Goal: Task Accomplishment & Management: Manage account settings

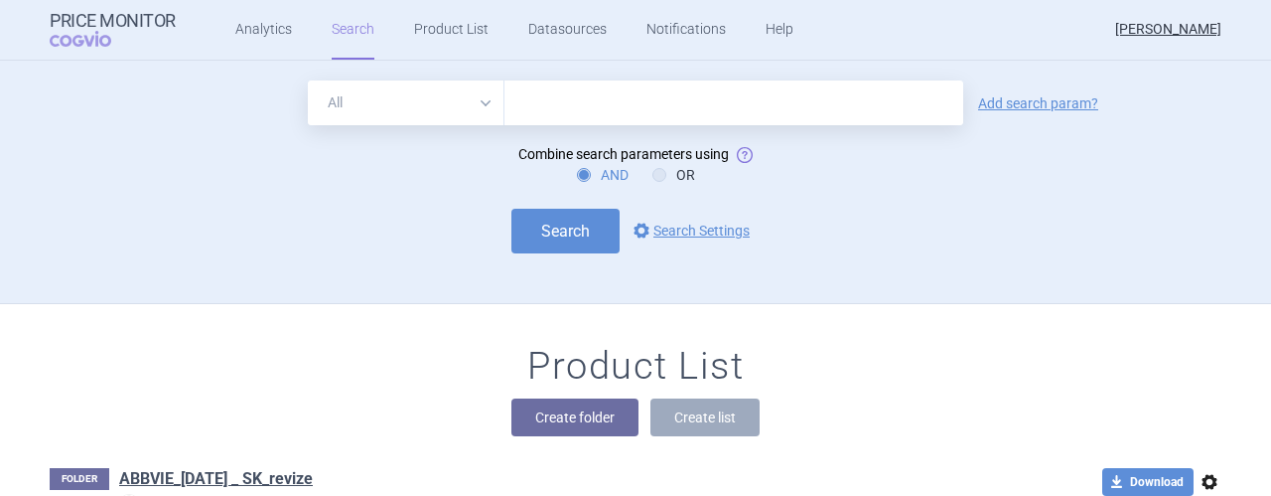
click at [636, 118] on input "text" at bounding box center [733, 102] width 459 height 45
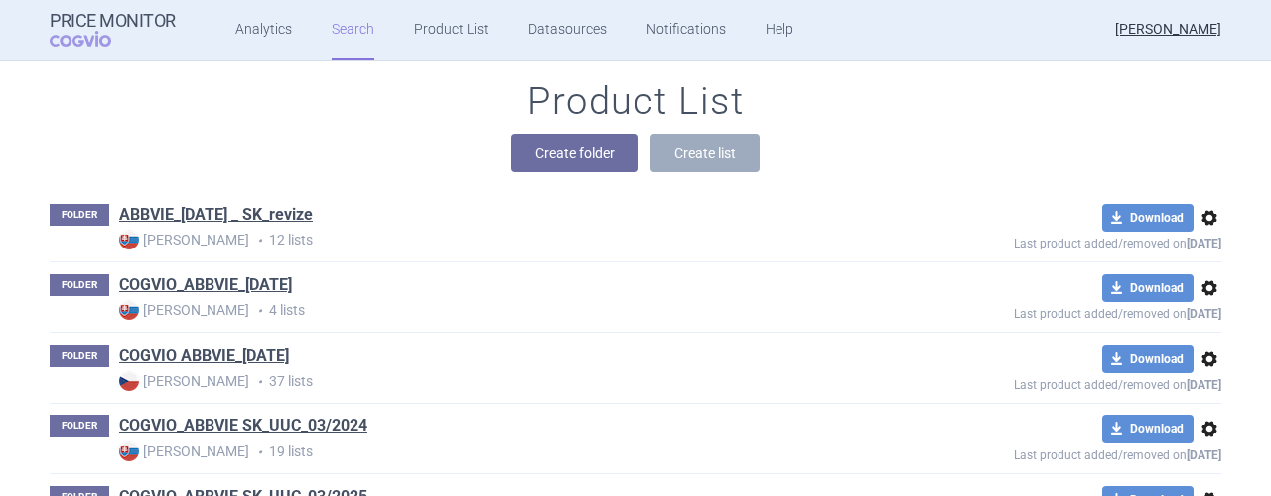
scroll to position [410, 0]
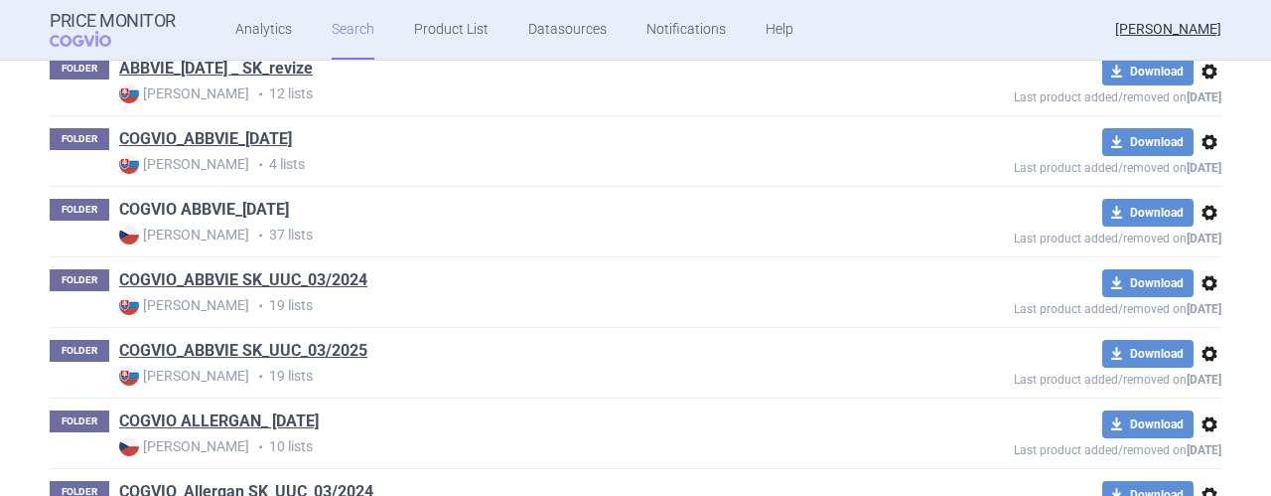
click at [215, 209] on link "COGVIO ABBVIE_[DATE]" at bounding box center [204, 210] width 170 height 22
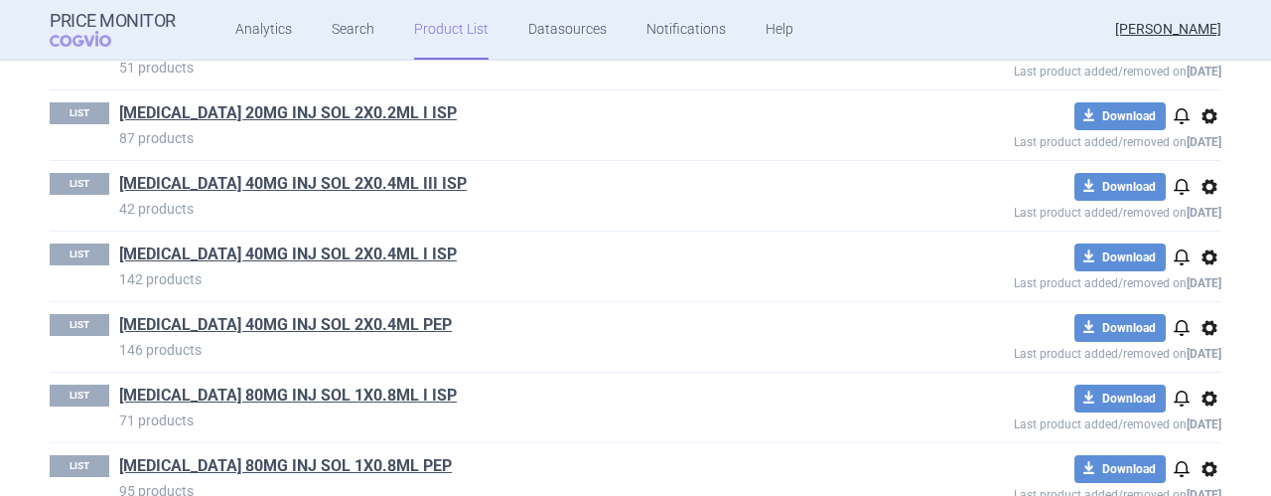
scroll to position [874, 0]
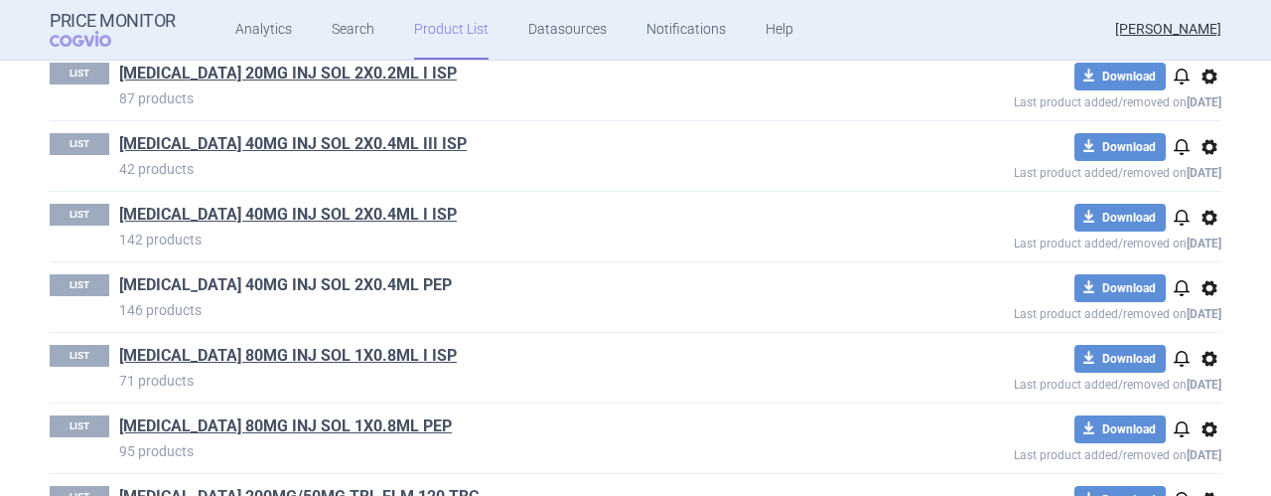
click at [296, 283] on link "[MEDICAL_DATA] 40MG INJ SOL 2X0.4ML PEP" at bounding box center [285, 285] width 333 height 22
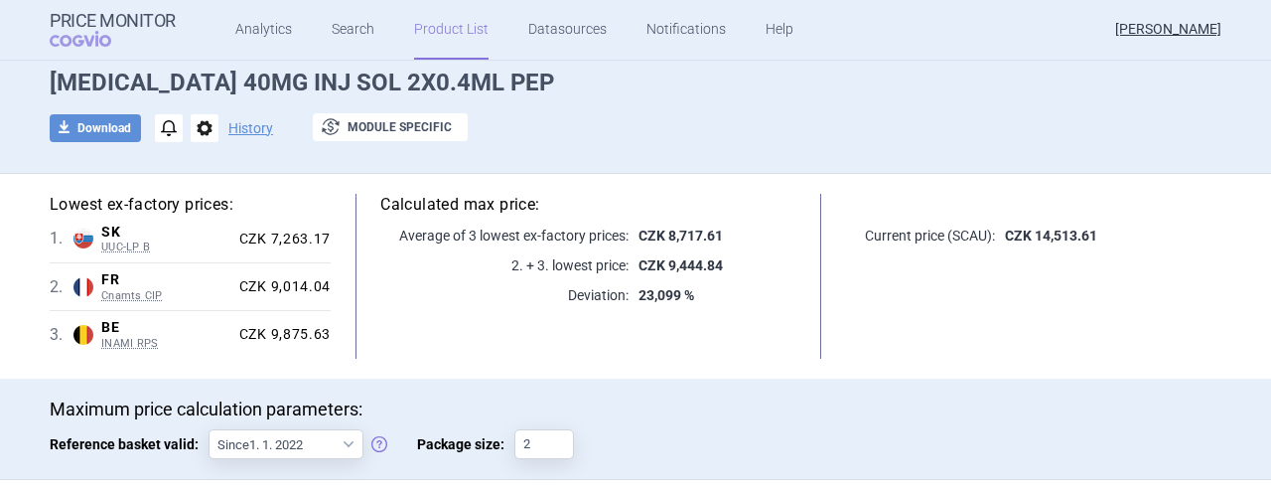
scroll to position [119, 0]
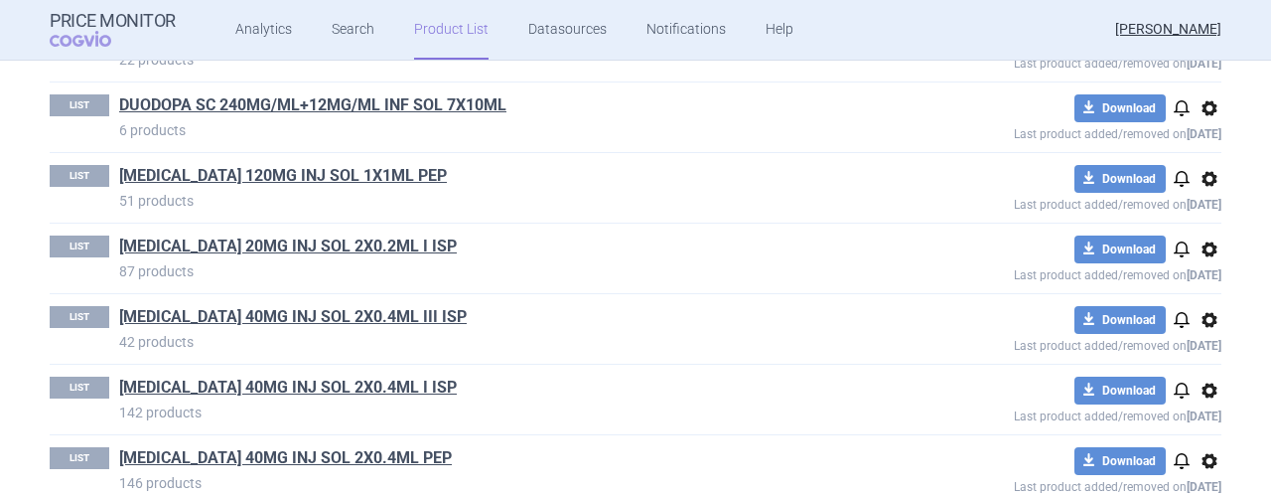
scroll to position [741, 0]
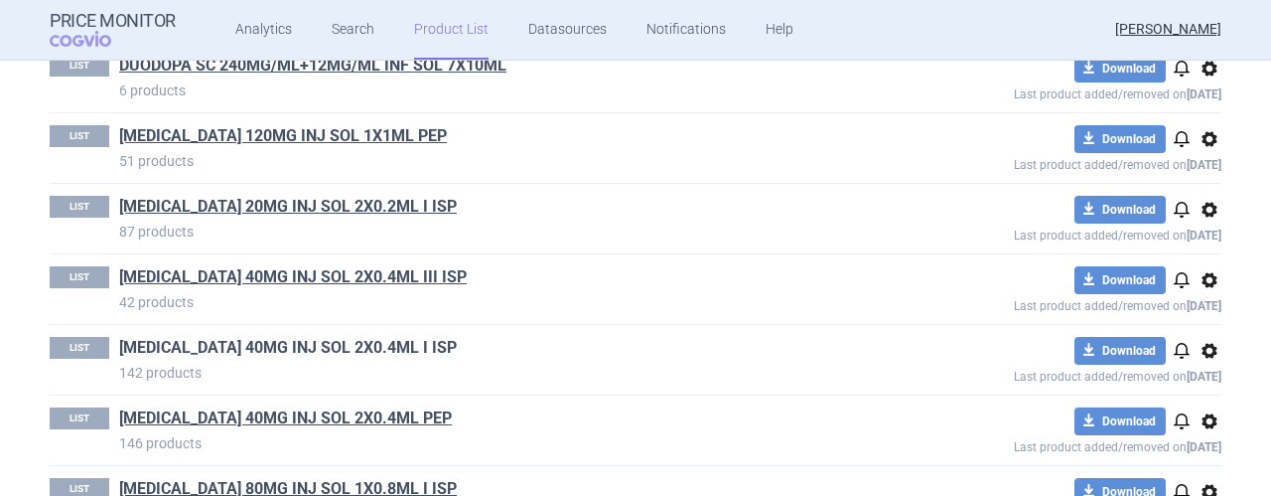
click at [240, 342] on link "[MEDICAL_DATA] 40MG INJ SOL 2X0.4ML I ISP" at bounding box center [288, 348] width 338 height 22
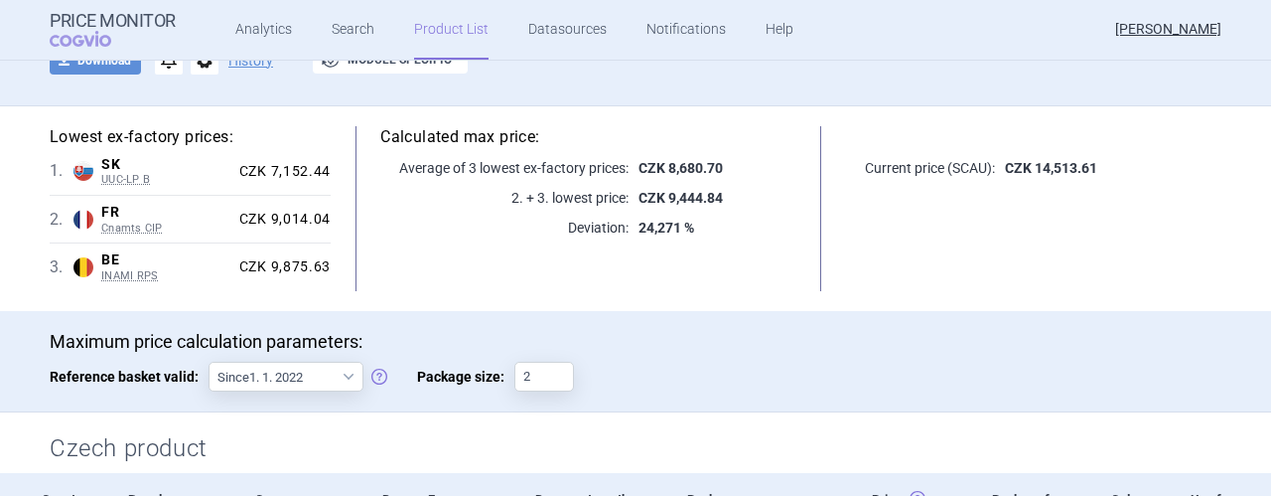
scroll to position [159, 0]
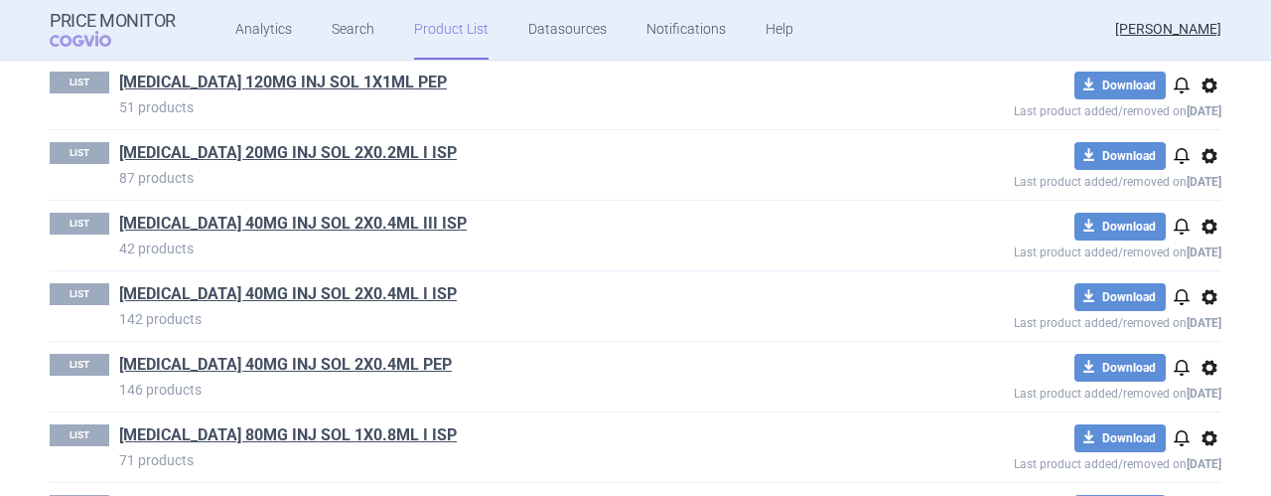
scroll to position [834, 0]
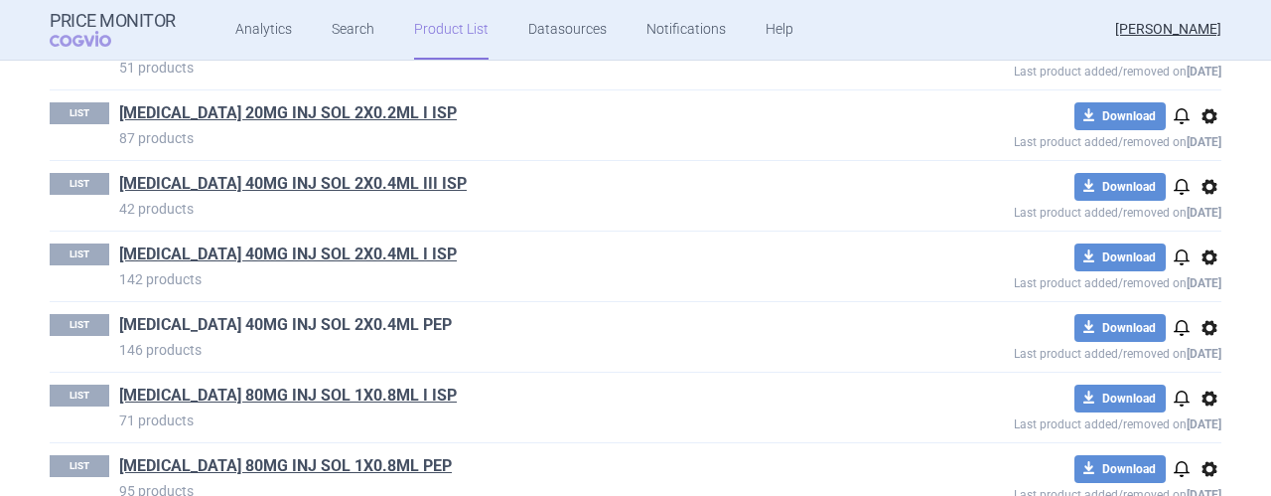
click at [225, 323] on link "[MEDICAL_DATA] 40MG INJ SOL 2X0.4ML PEP" at bounding box center [285, 325] width 333 height 22
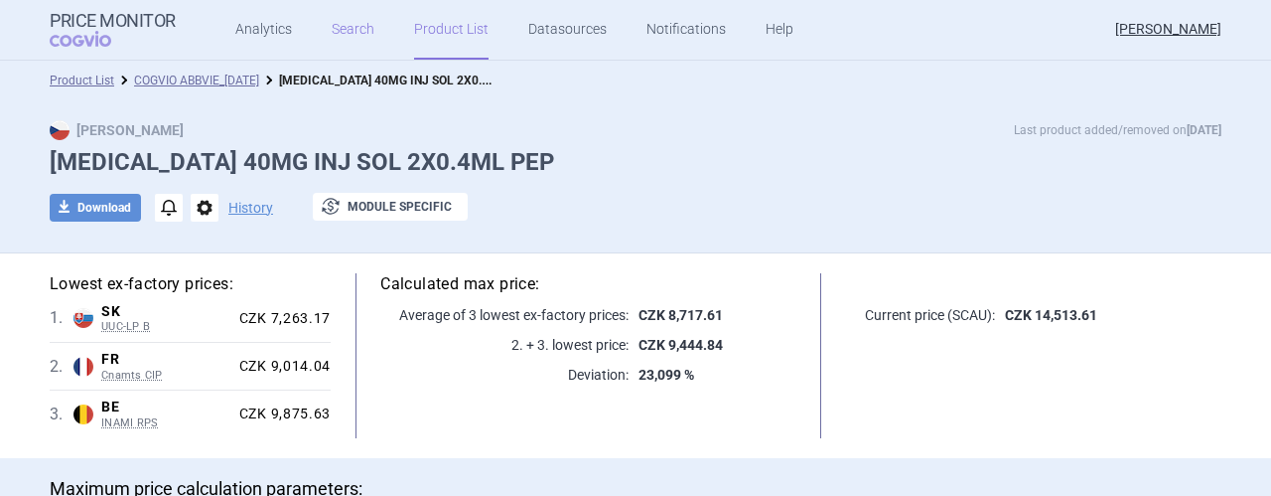
click at [342, 37] on link "Search" at bounding box center [353, 30] width 43 height 60
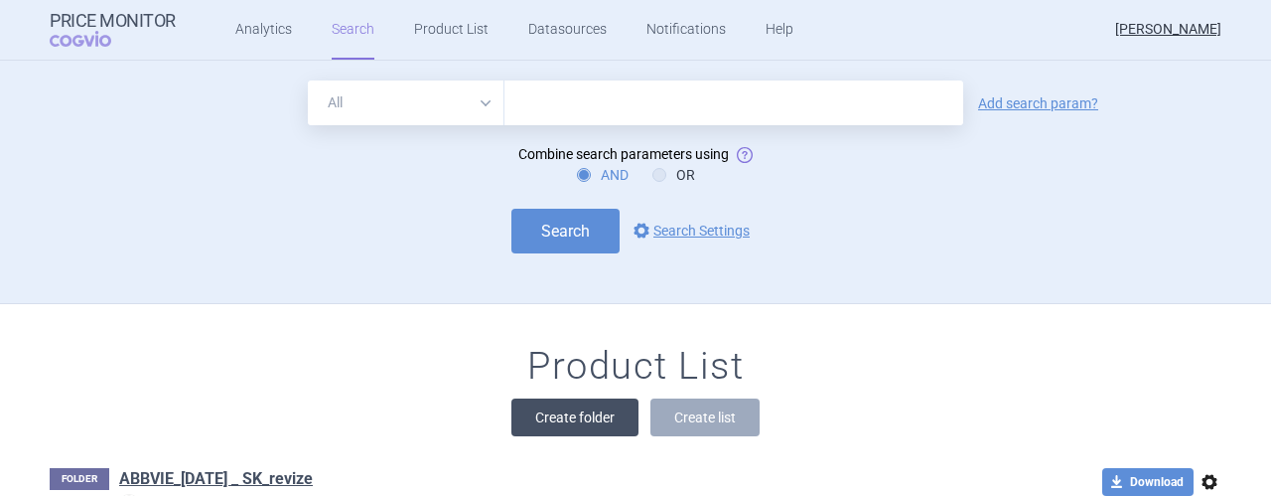
click at [568, 410] on button "Create folder" at bounding box center [574, 417] width 127 height 38
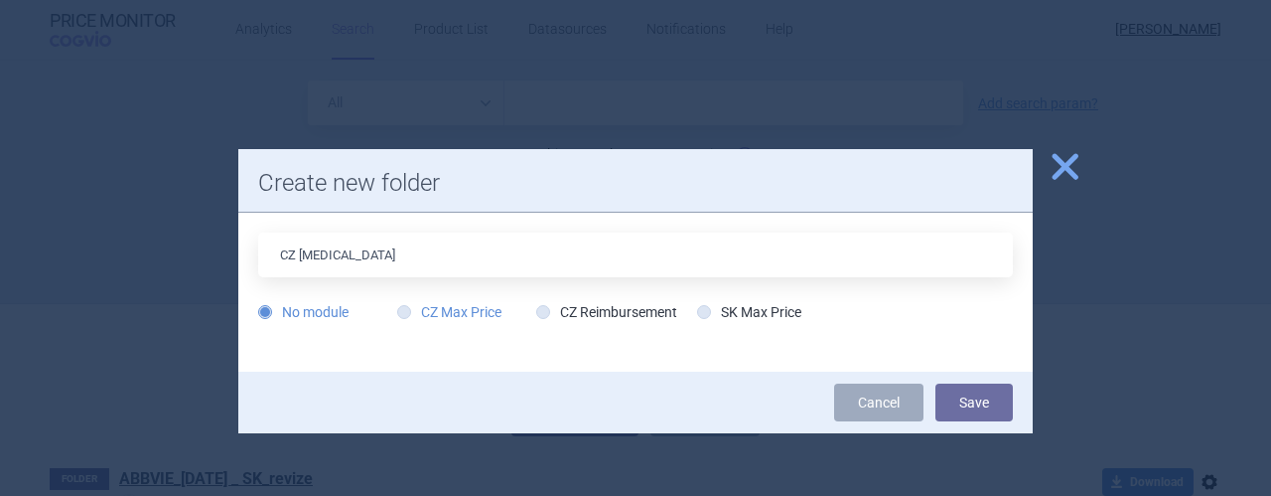
type input "CZ [MEDICAL_DATA]"
click at [405, 312] on icon at bounding box center [404, 312] width 14 height 14
click at [405, 312] on input "CZ Max Price" at bounding box center [408, 313] width 20 height 20
radio input "true"
click at [978, 398] on button "Save" at bounding box center [973, 402] width 77 height 38
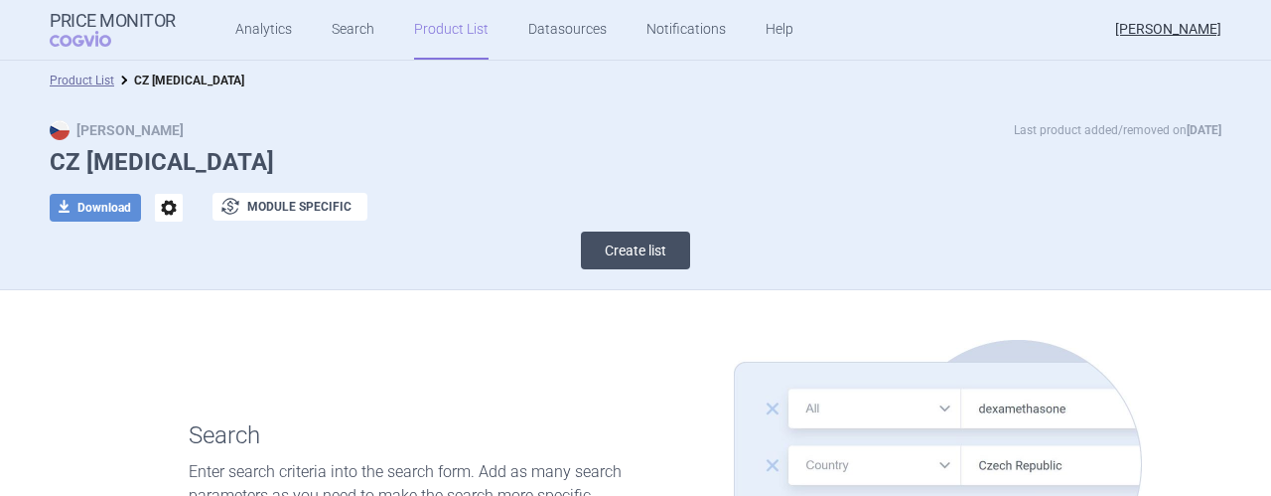
click at [642, 249] on button "Create list" at bounding box center [635, 250] width 109 height 38
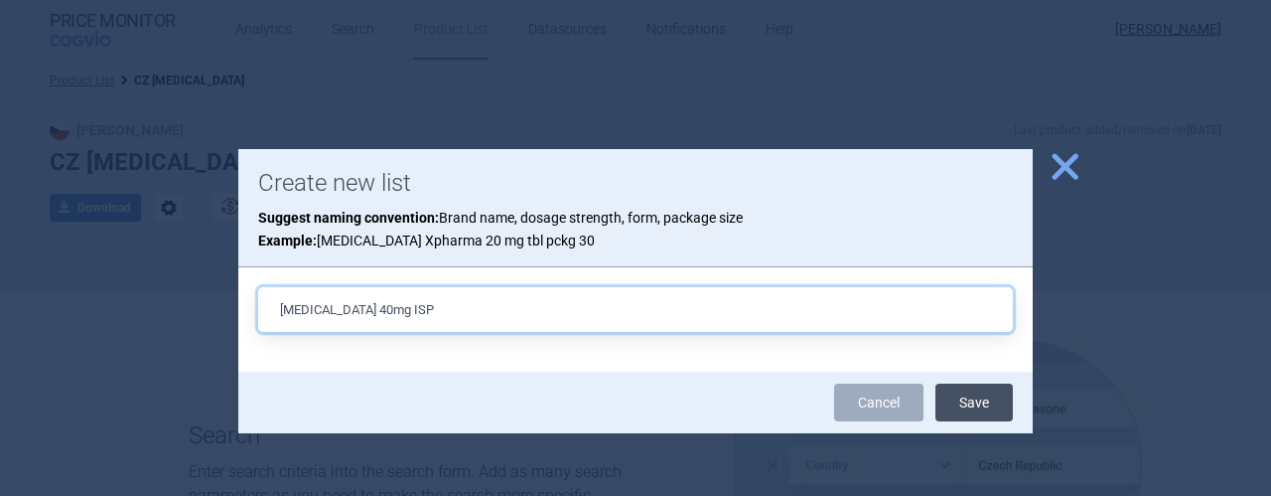
type input "[MEDICAL_DATA] 40mg ISP"
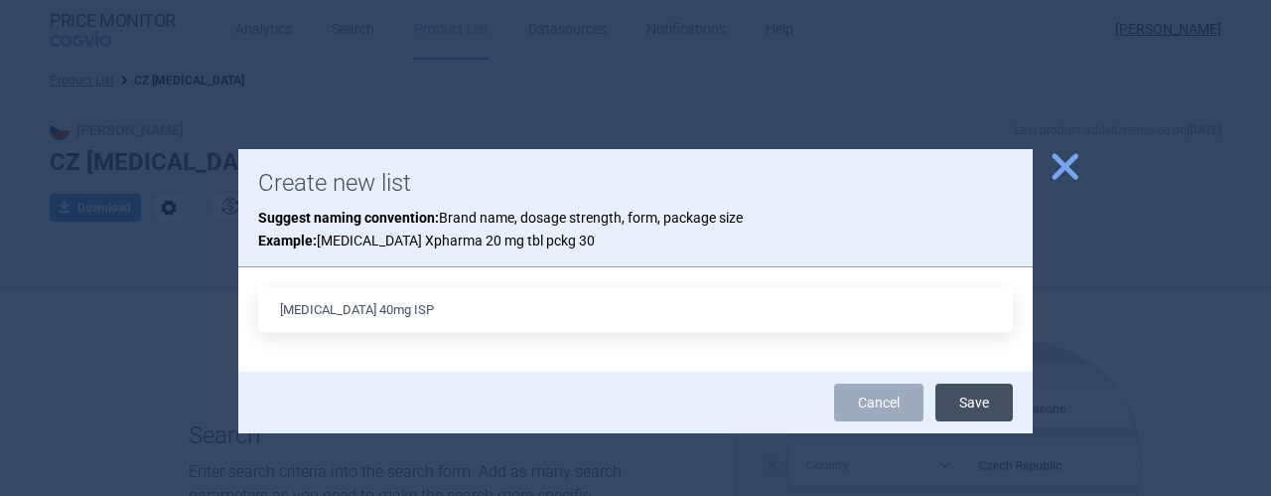
click at [964, 396] on button "Save" at bounding box center [973, 402] width 77 height 38
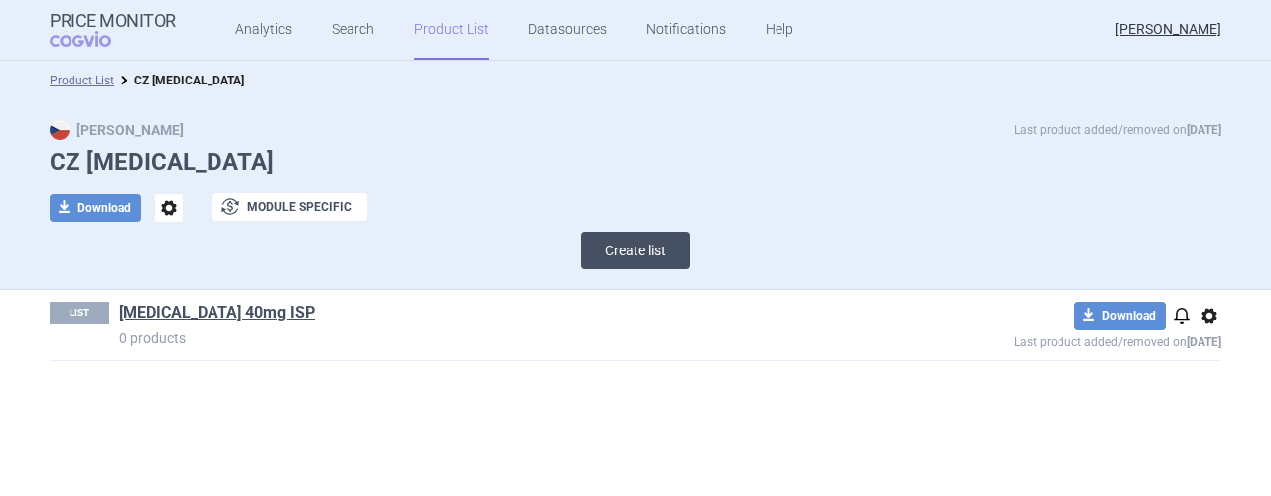
click at [636, 247] on button "Create list" at bounding box center [635, 250] width 109 height 38
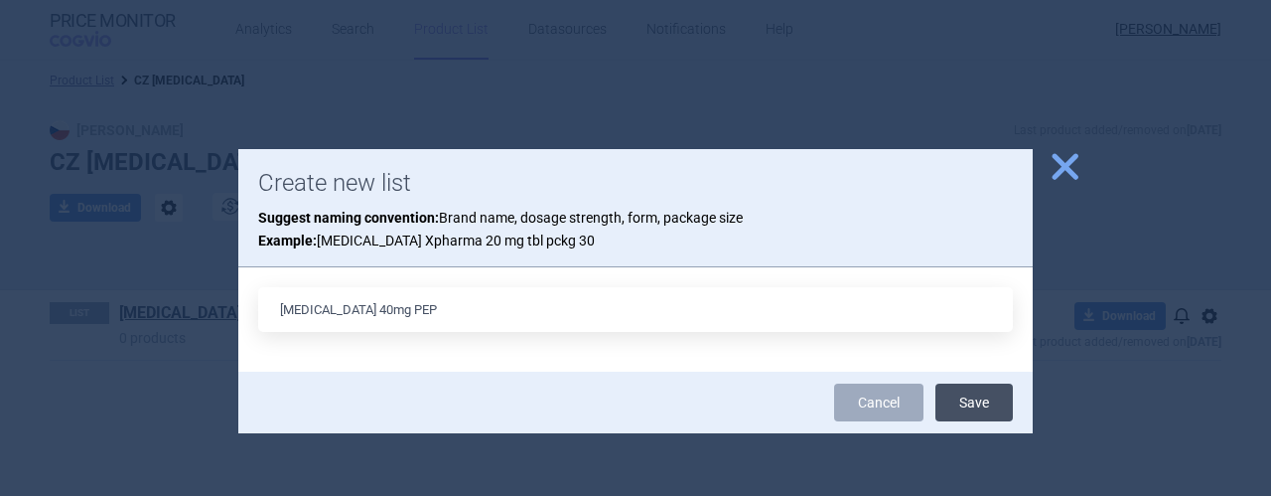
type input "[MEDICAL_DATA] 40mg PEP"
click at [998, 401] on button "Save" at bounding box center [973, 402] width 77 height 38
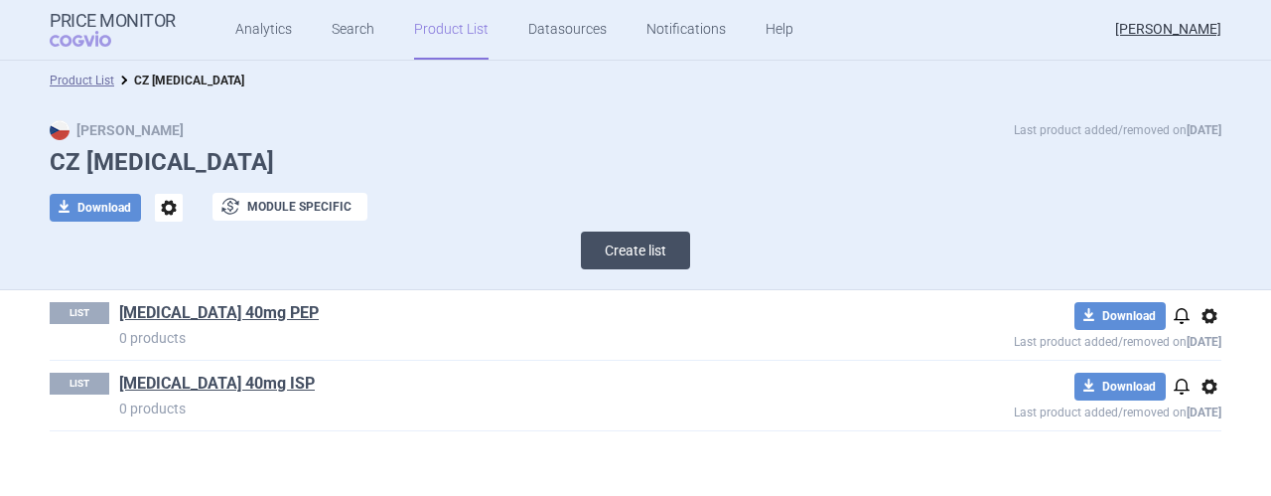
click at [649, 249] on button "Create list" at bounding box center [635, 250] width 109 height 38
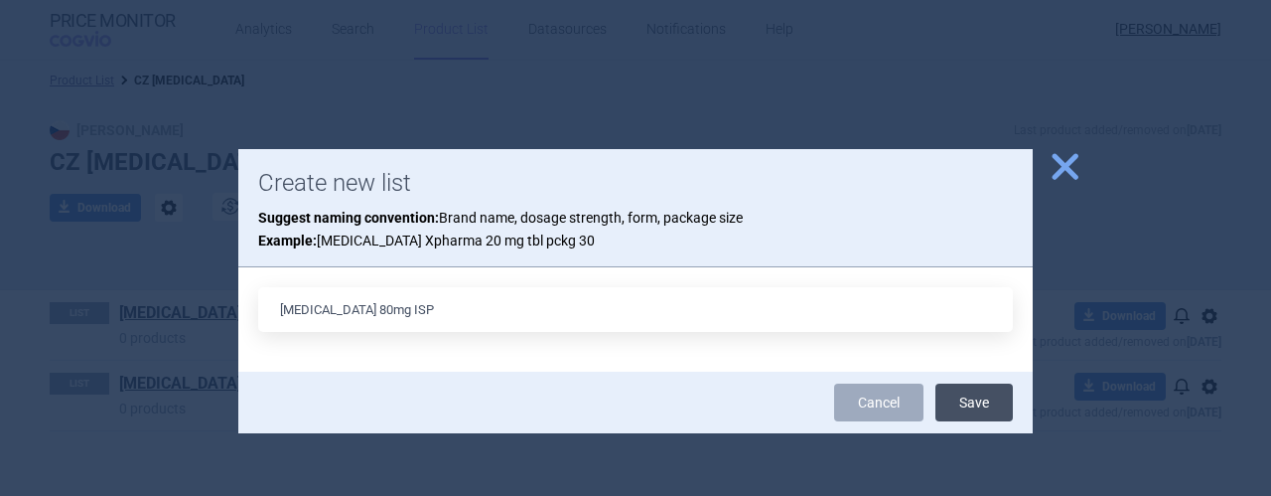
type input "[MEDICAL_DATA] 80mg ISP"
click at [969, 403] on button "Save" at bounding box center [973, 402] width 77 height 38
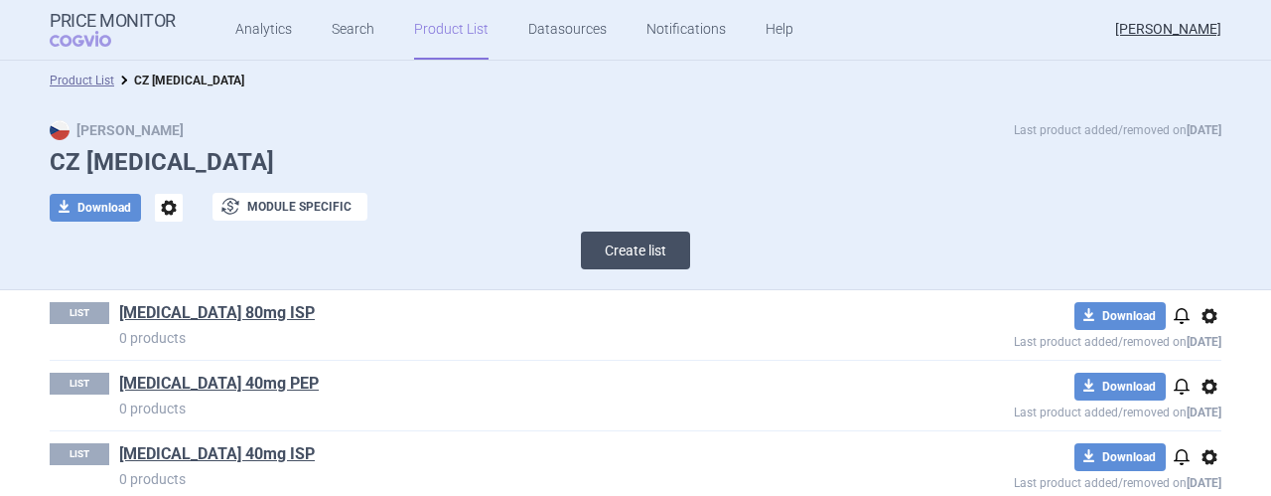
click at [653, 244] on button "Create list" at bounding box center [635, 250] width 109 height 38
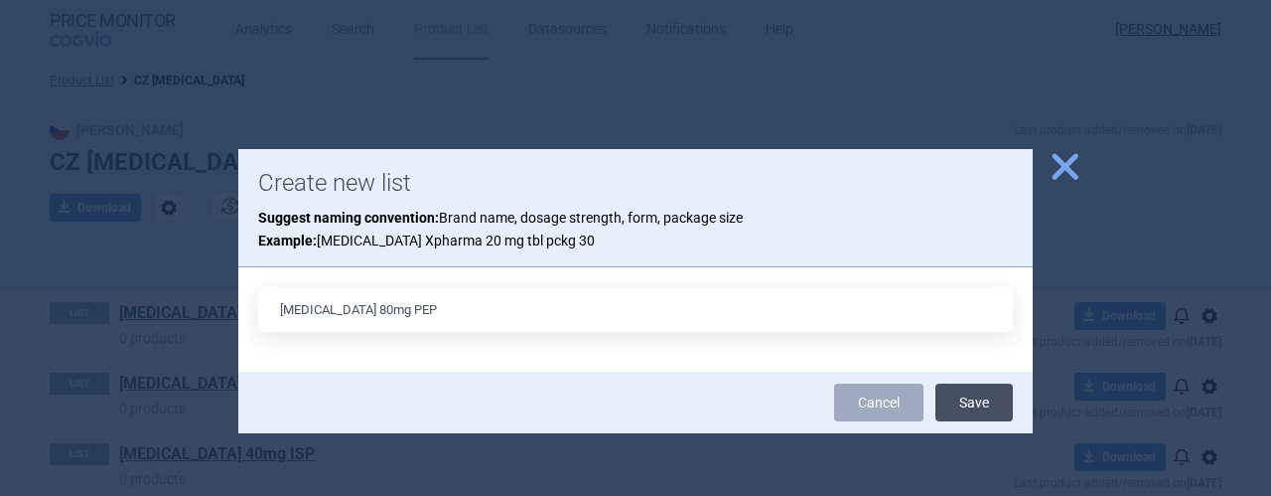
type input "[MEDICAL_DATA] 80mg PEP"
click at [969, 400] on button "Save" at bounding box center [973, 402] width 77 height 38
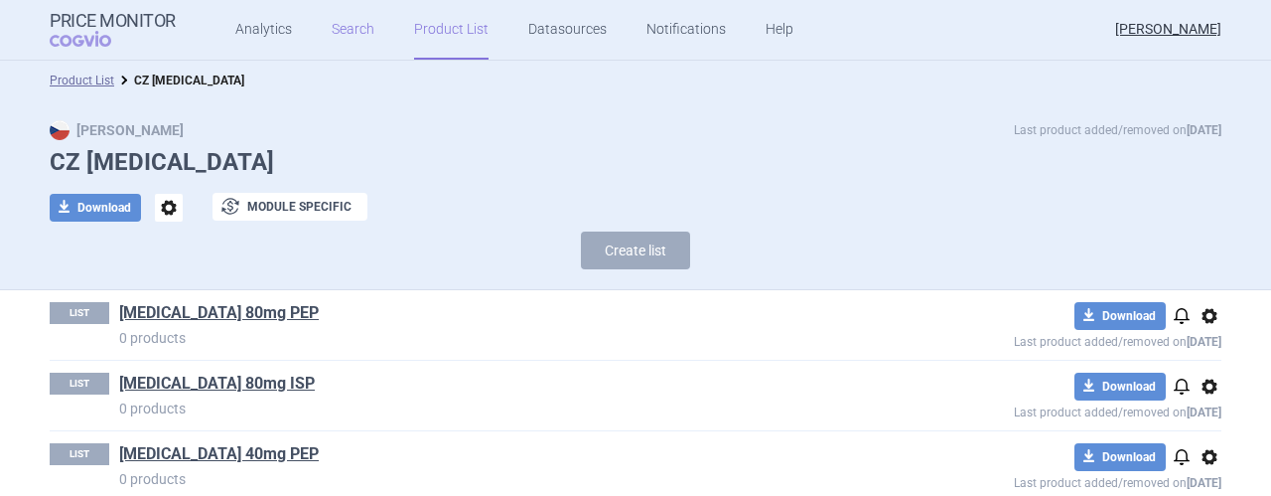
click at [341, 37] on link "Search" at bounding box center [353, 30] width 43 height 60
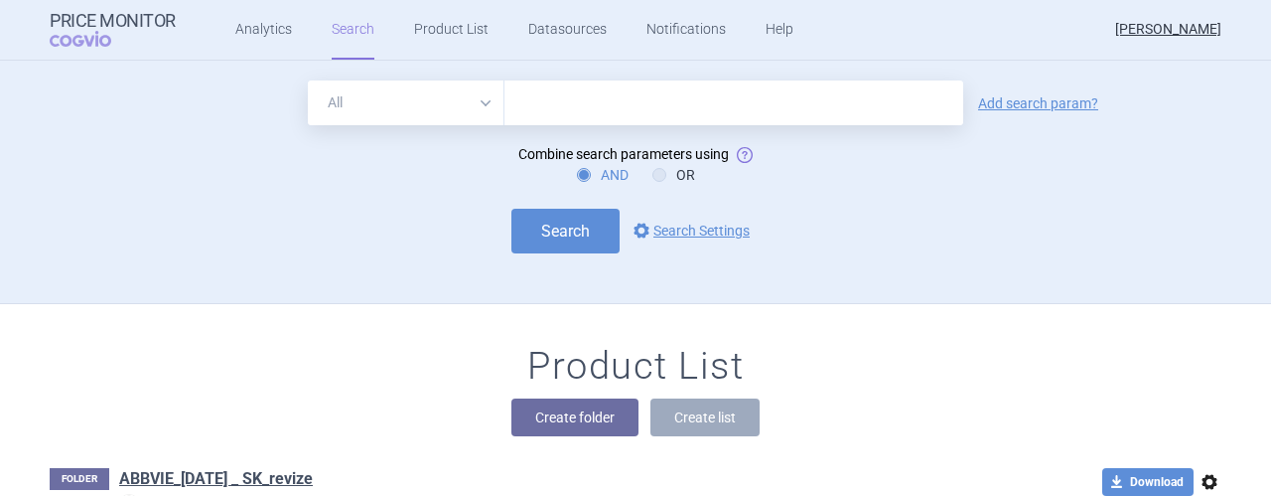
click at [621, 103] on input "text" at bounding box center [733, 102] width 459 height 45
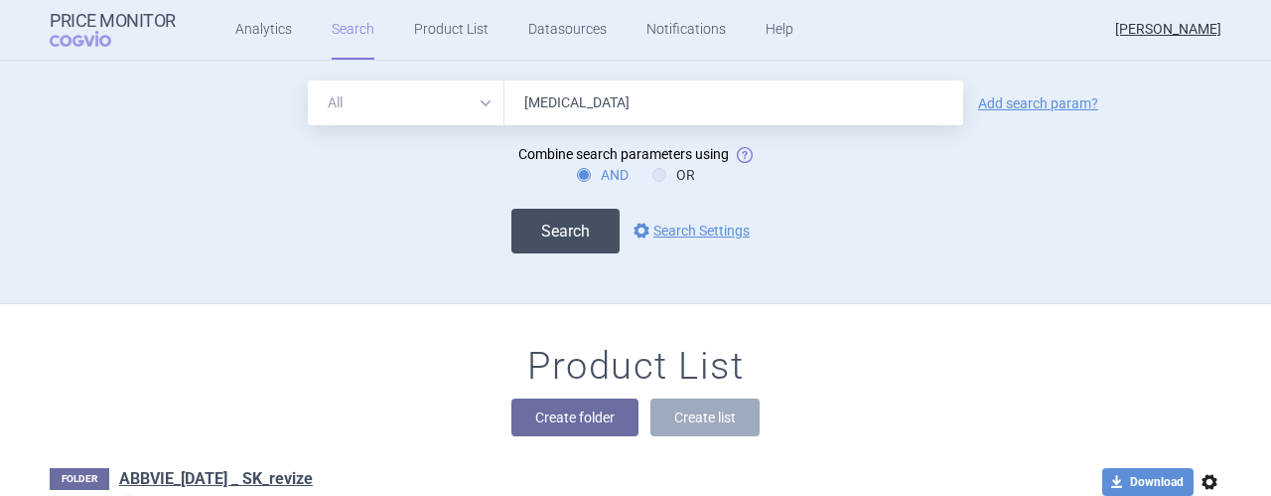
type input "[MEDICAL_DATA]"
click at [540, 226] on button "Search" at bounding box center [565, 231] width 108 height 45
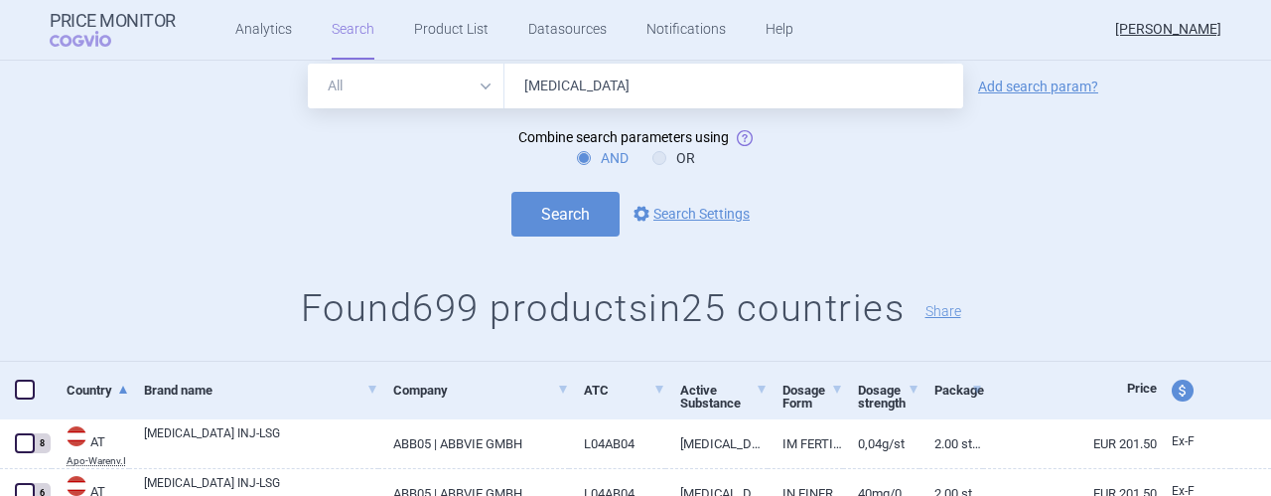
scroll to position [52, 0]
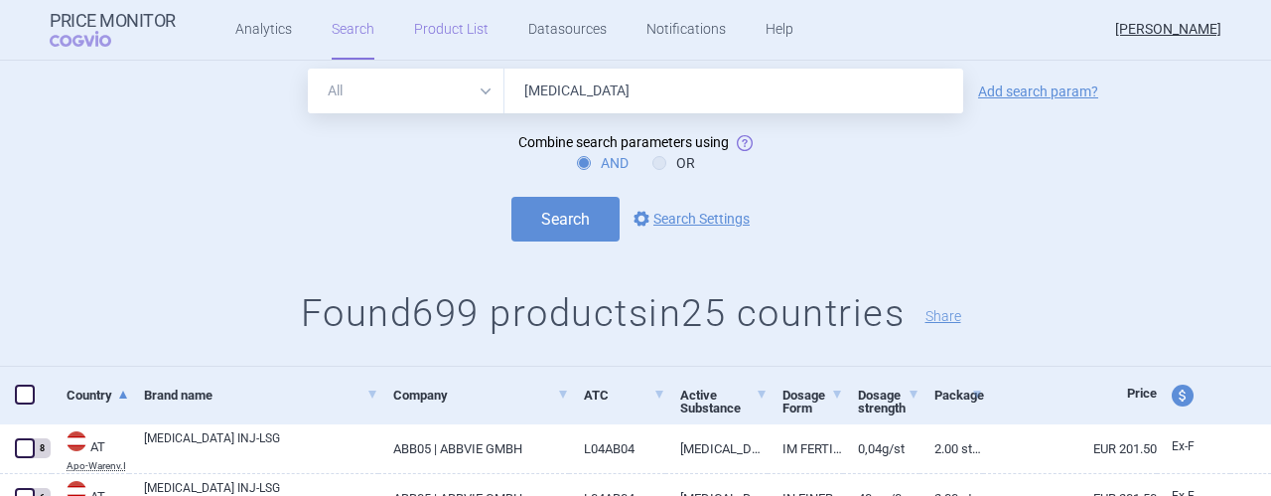
click at [441, 28] on link "Product List" at bounding box center [451, 30] width 74 height 60
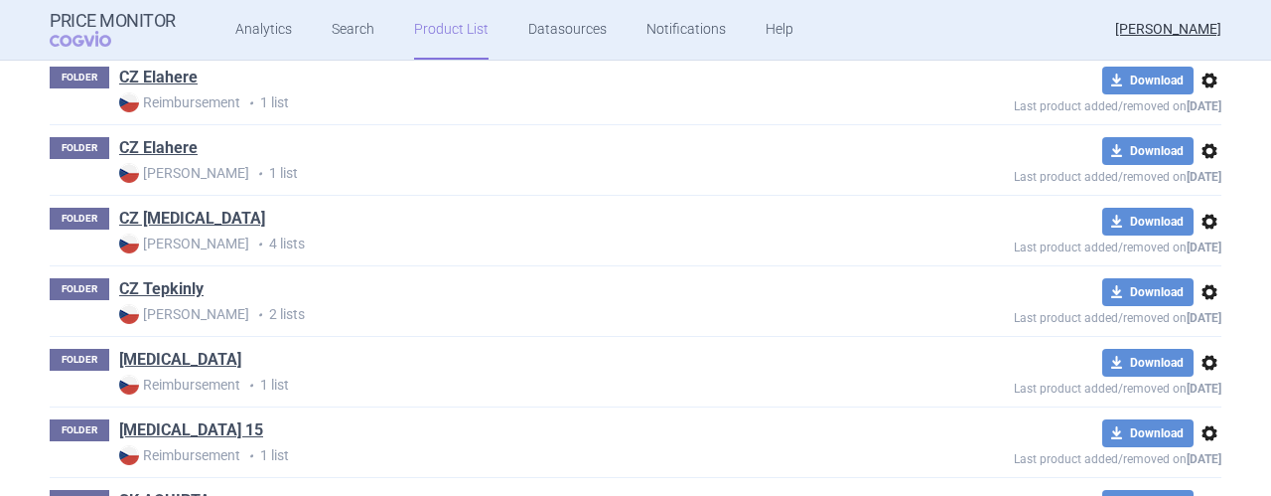
scroll to position [1759, 0]
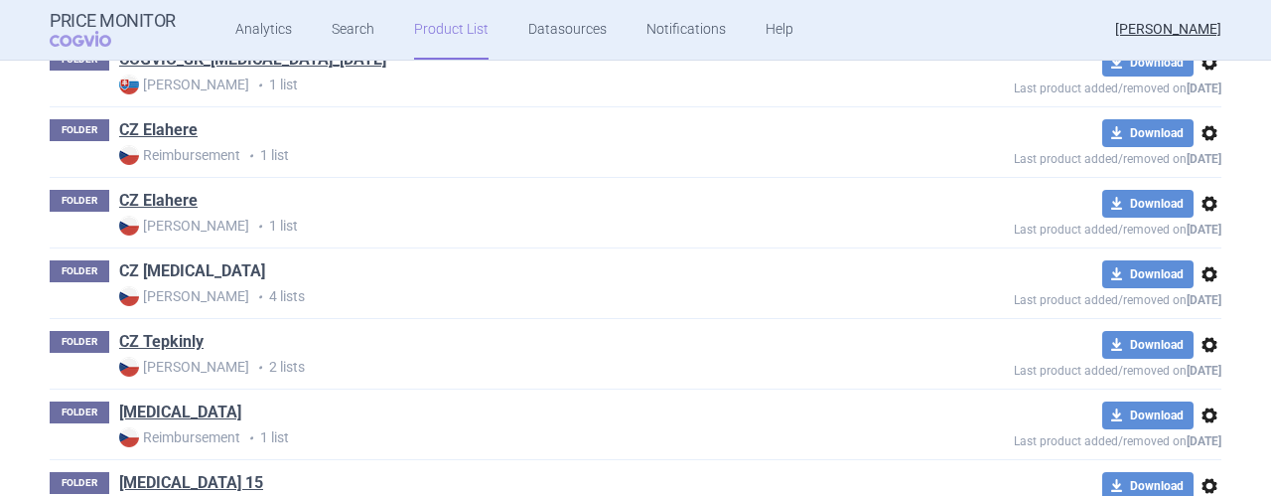
click at [159, 260] on link "CZ [MEDICAL_DATA]" at bounding box center [192, 271] width 146 height 22
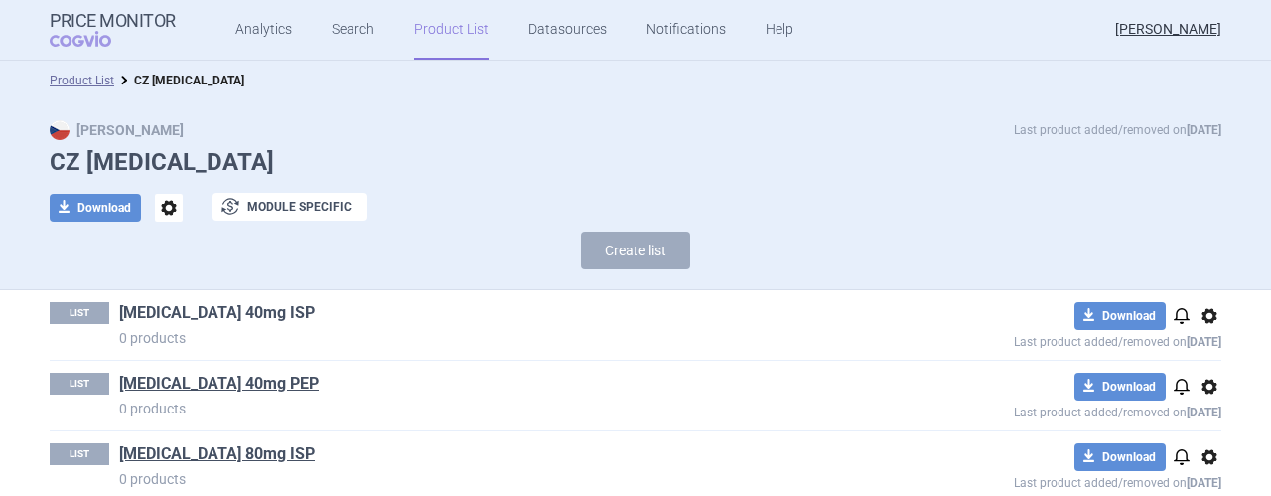
click at [187, 305] on link "[MEDICAL_DATA] 40mg ISP" at bounding box center [217, 313] width 196 height 22
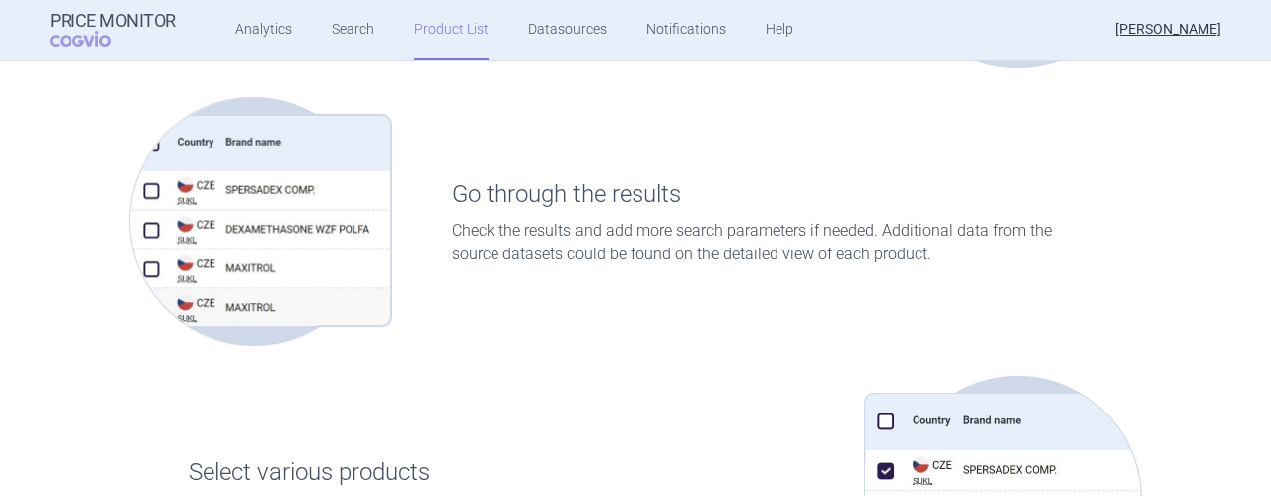
scroll to position [22, 0]
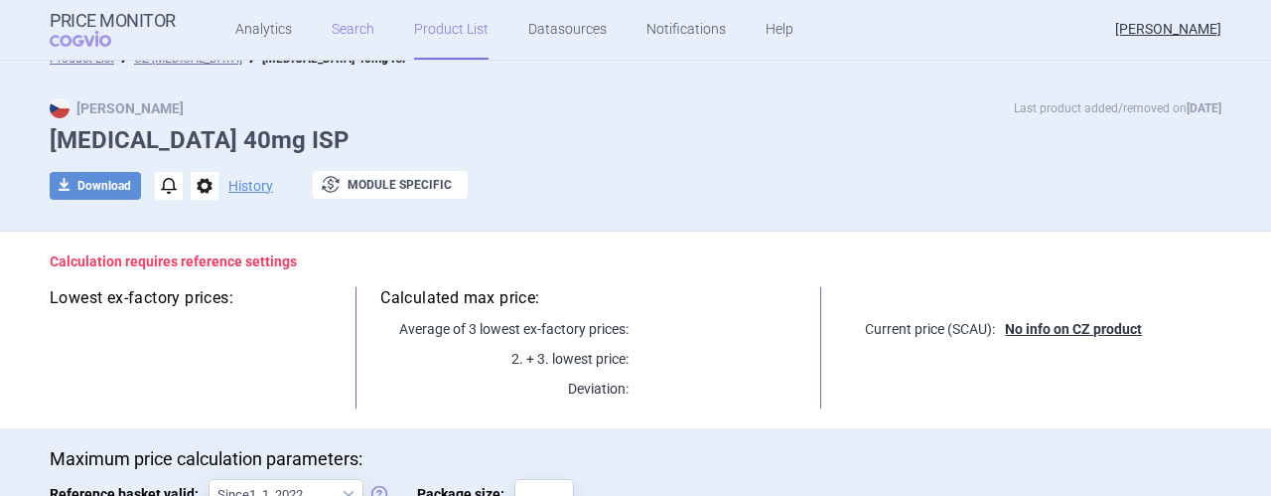
click at [340, 31] on link "Search" at bounding box center [353, 30] width 43 height 60
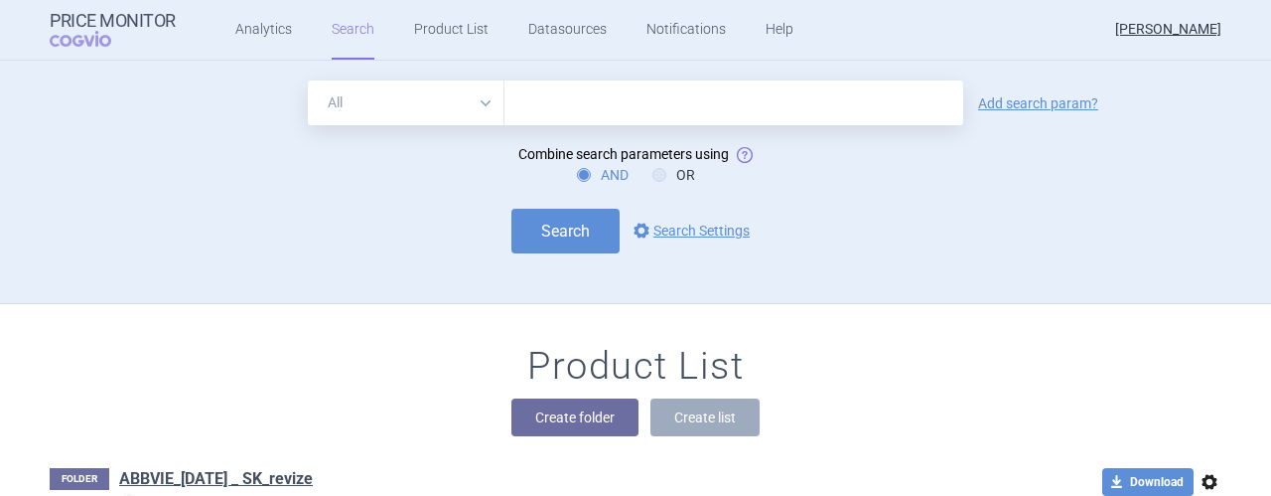
click at [624, 117] on input "text" at bounding box center [733, 102] width 459 height 45
type input "[MEDICAL_DATA]"
click at [482, 106] on select "All Brand Name ATC Company Active Substance Country Newer than" at bounding box center [406, 102] width 197 height 45
click at [1078, 229] on div "Search options Search Settings" at bounding box center [636, 231] width 1172 height 45
click at [1033, 110] on link "Add search param?" at bounding box center [1038, 103] width 120 height 14
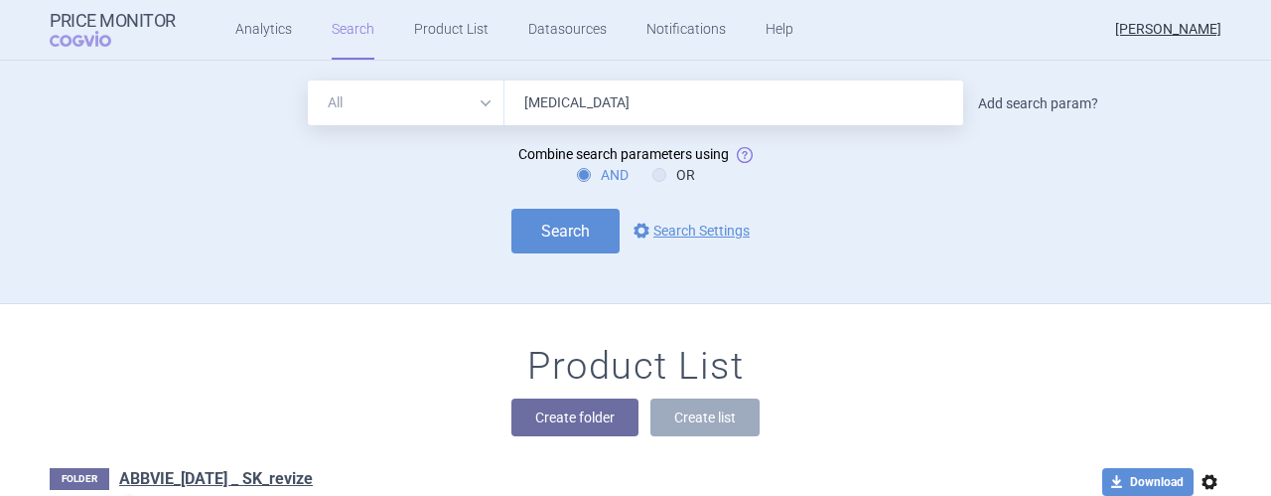
select select "brandName"
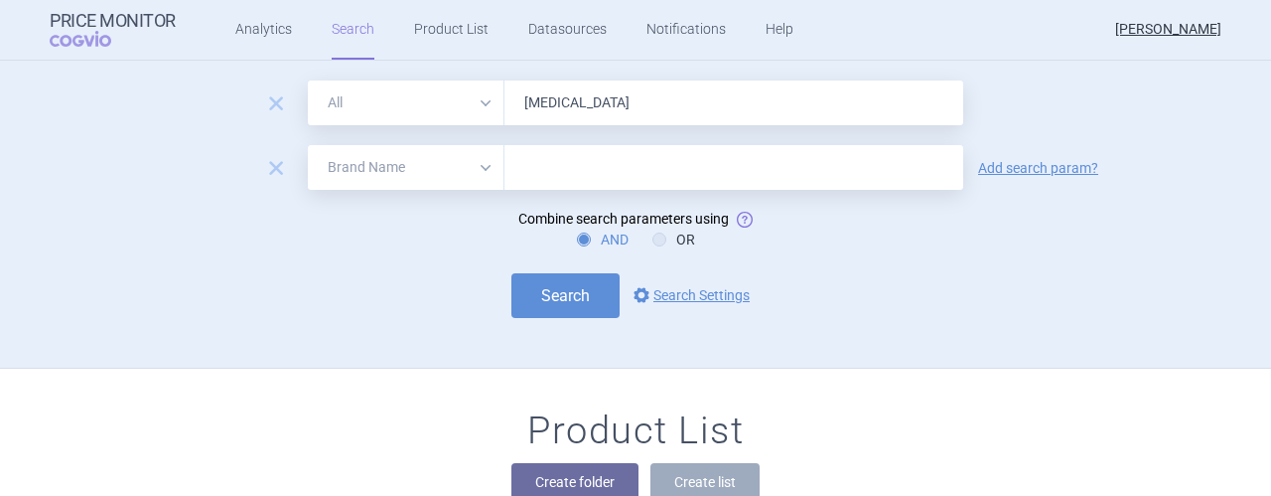
click at [471, 166] on select "All Brand Name ATC Company Active Substance Country Newer than" at bounding box center [406, 167] width 197 height 45
click at [268, 164] on span "remove" at bounding box center [276, 168] width 28 height 28
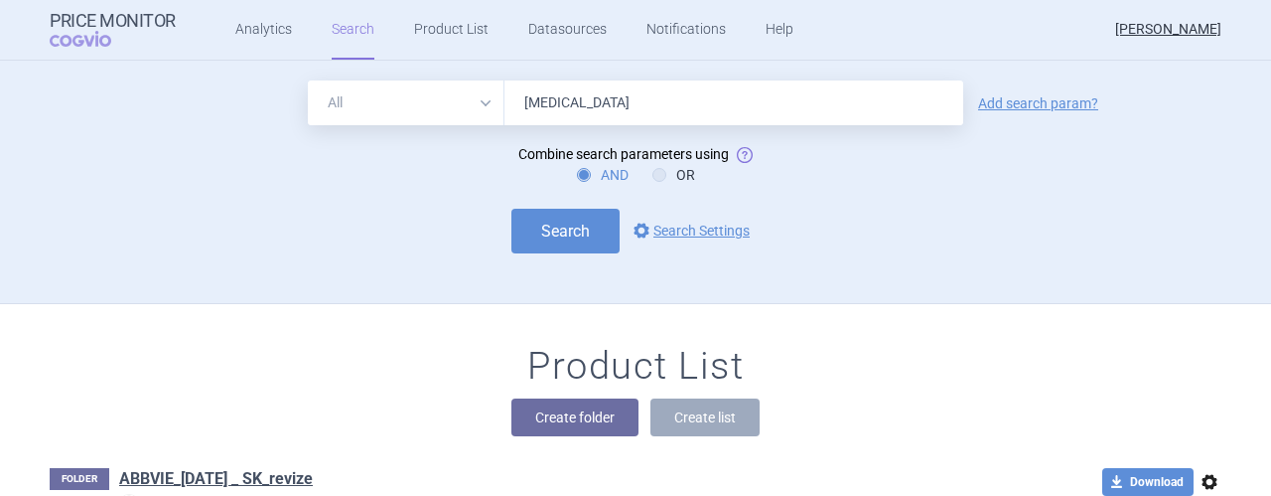
click at [600, 106] on input "[MEDICAL_DATA]" at bounding box center [733, 102] width 459 height 45
type input "[MEDICAL_DATA] 40"
click at [579, 223] on button "Search" at bounding box center [565, 231] width 108 height 45
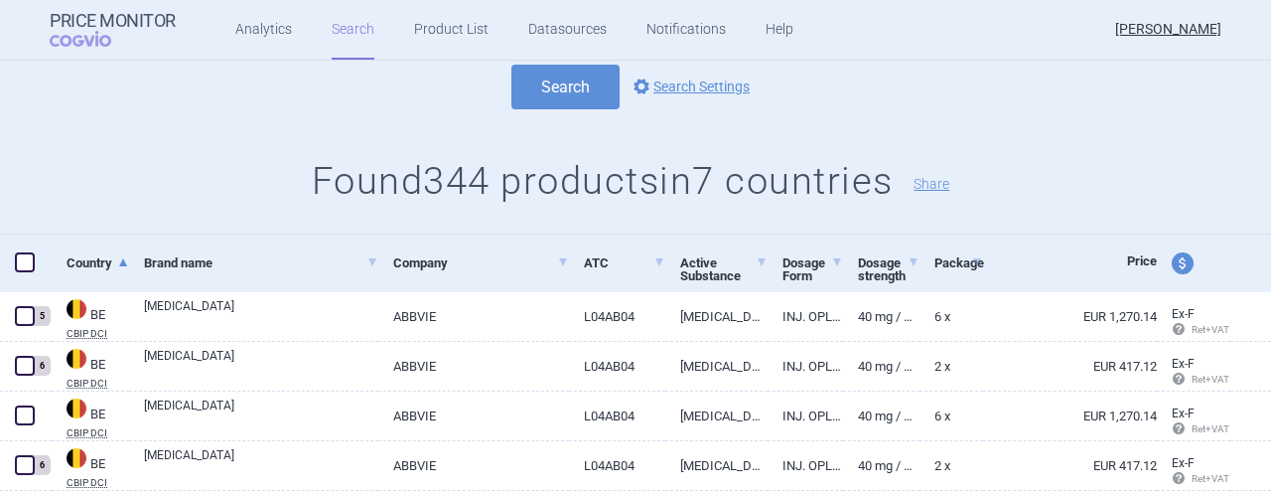
scroll to position [185, 0]
click at [29, 261] on span at bounding box center [25, 261] width 20 height 20
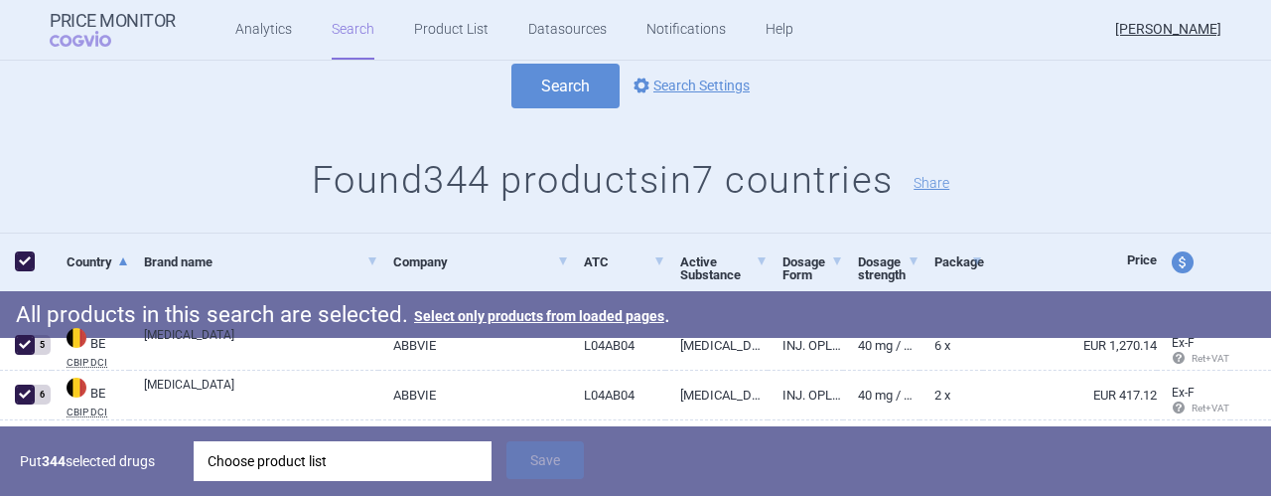
click at [375, 452] on div "Choose product list" at bounding box center [343, 461] width 270 height 40
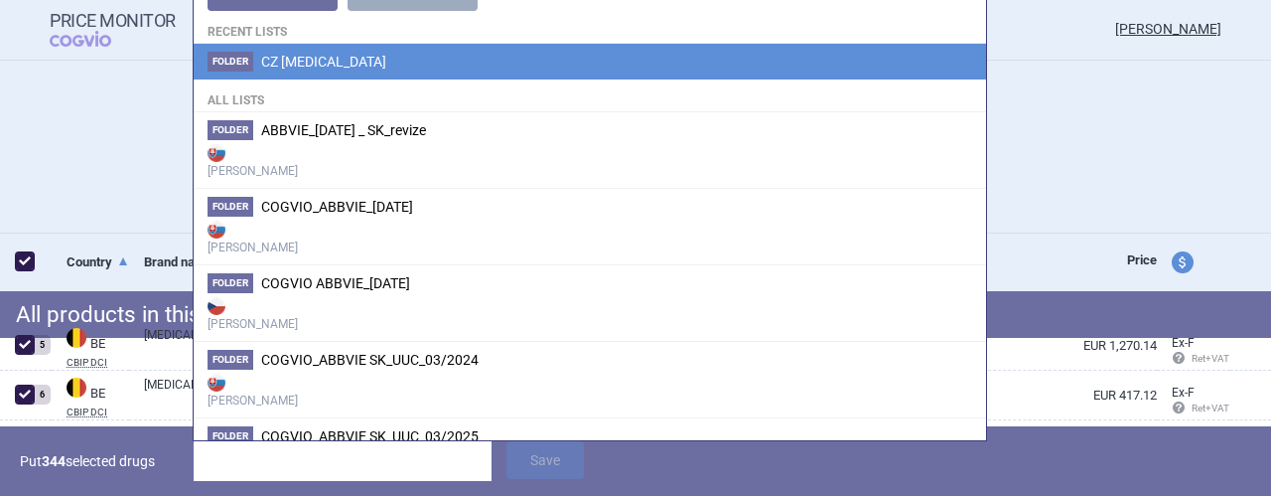
click at [284, 64] on span "CZ [MEDICAL_DATA]" at bounding box center [323, 62] width 125 height 16
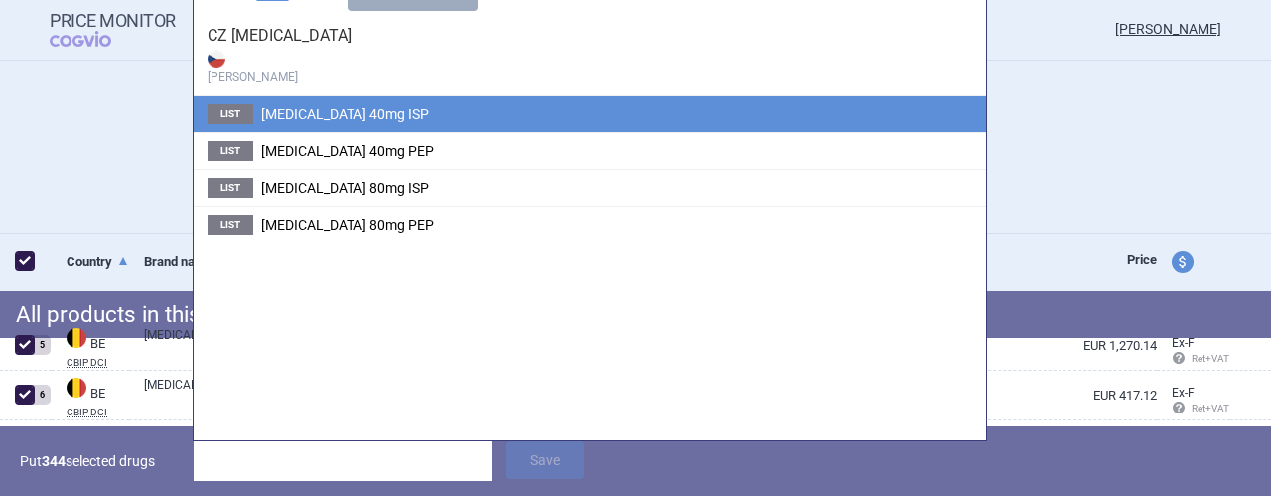
click at [325, 115] on span "[MEDICAL_DATA] 40mg ISP" at bounding box center [345, 114] width 168 height 16
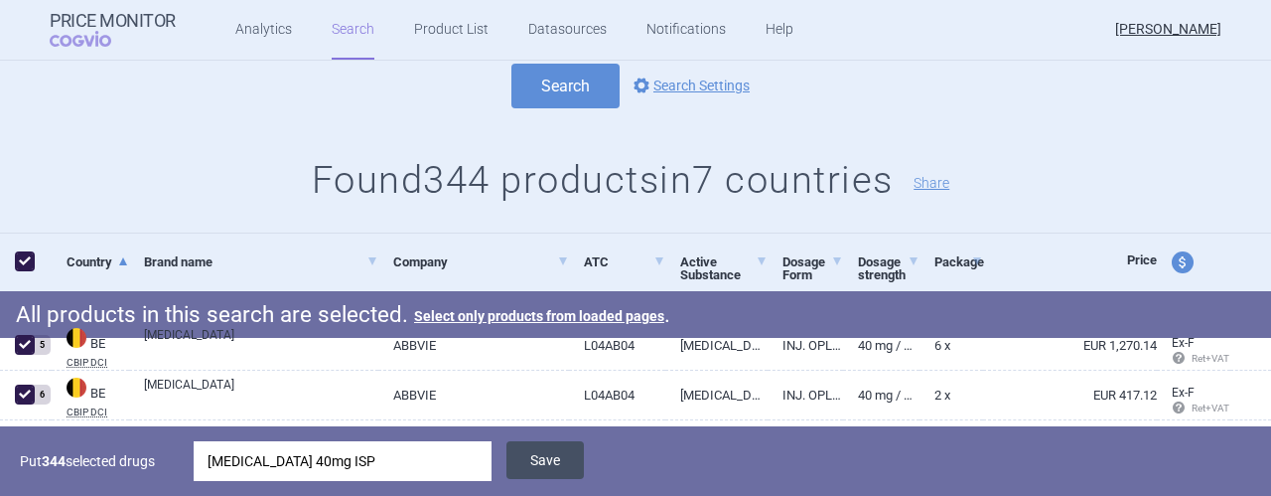
click at [550, 470] on button "Save" at bounding box center [544, 460] width 77 height 38
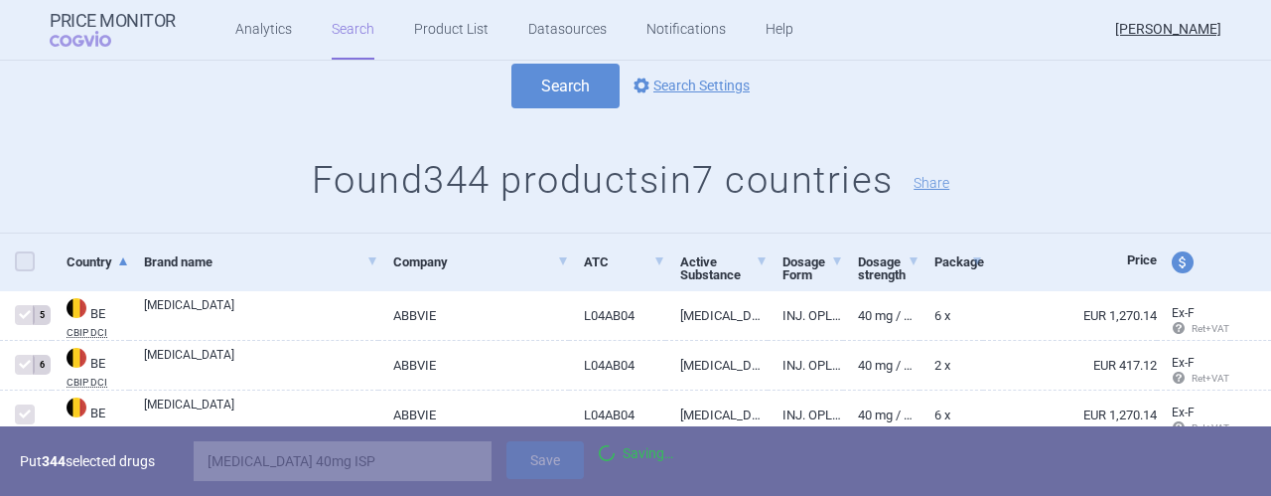
checkbox input "false"
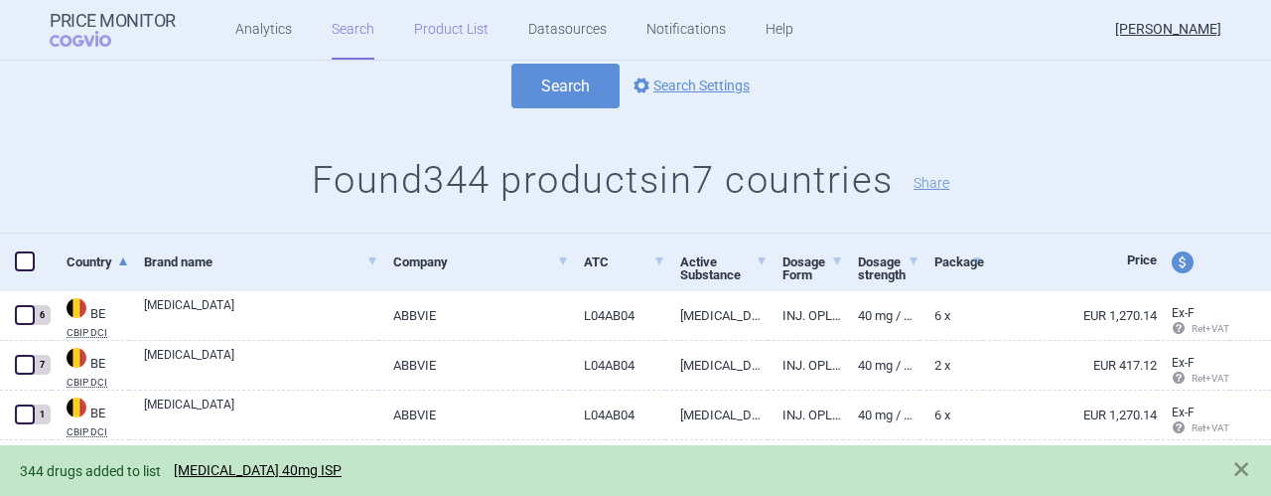
click at [441, 28] on link "Product List" at bounding box center [451, 30] width 74 height 60
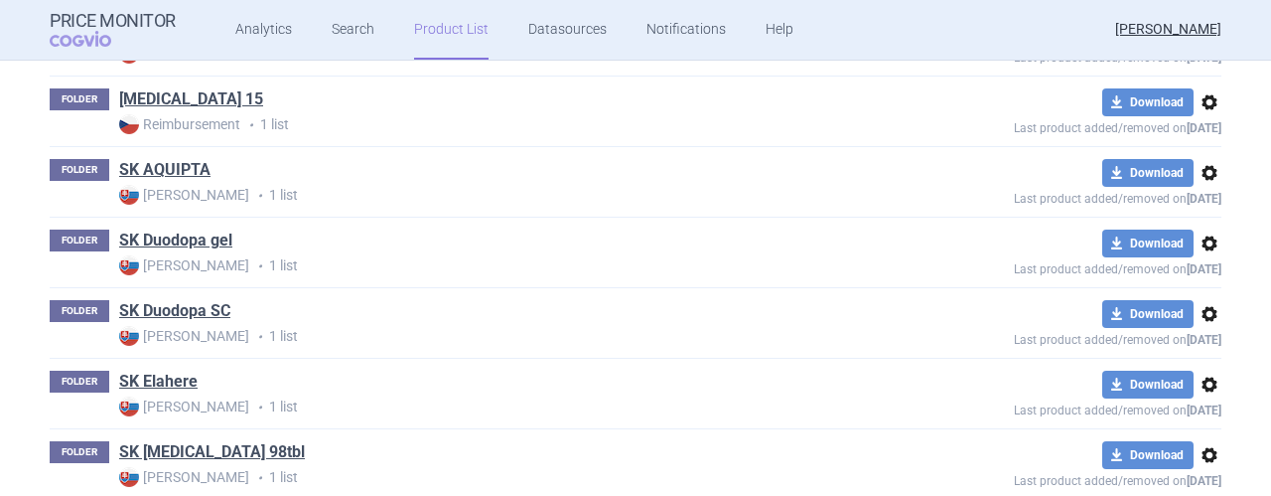
scroll to position [1762, 0]
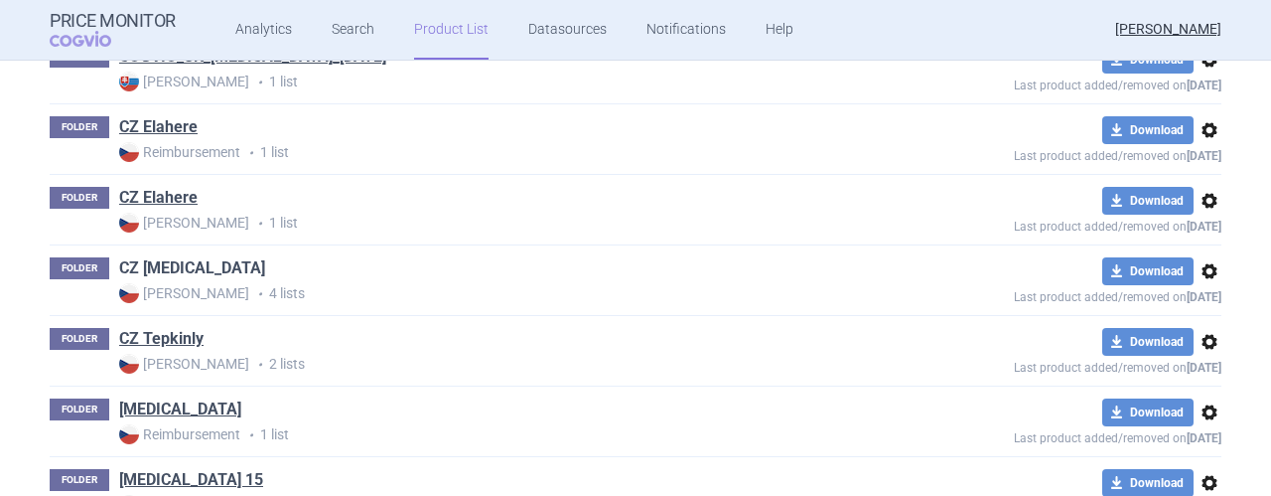
click at [168, 257] on link "CZ [MEDICAL_DATA]" at bounding box center [192, 268] width 146 height 22
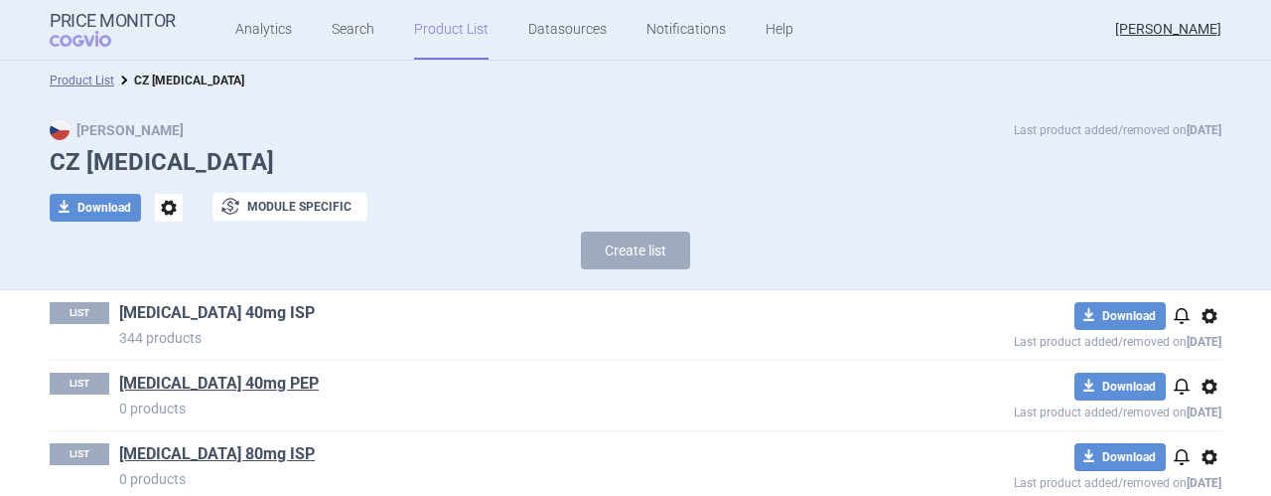
click at [193, 313] on link "[MEDICAL_DATA] 40mg ISP" at bounding box center [217, 313] width 196 height 22
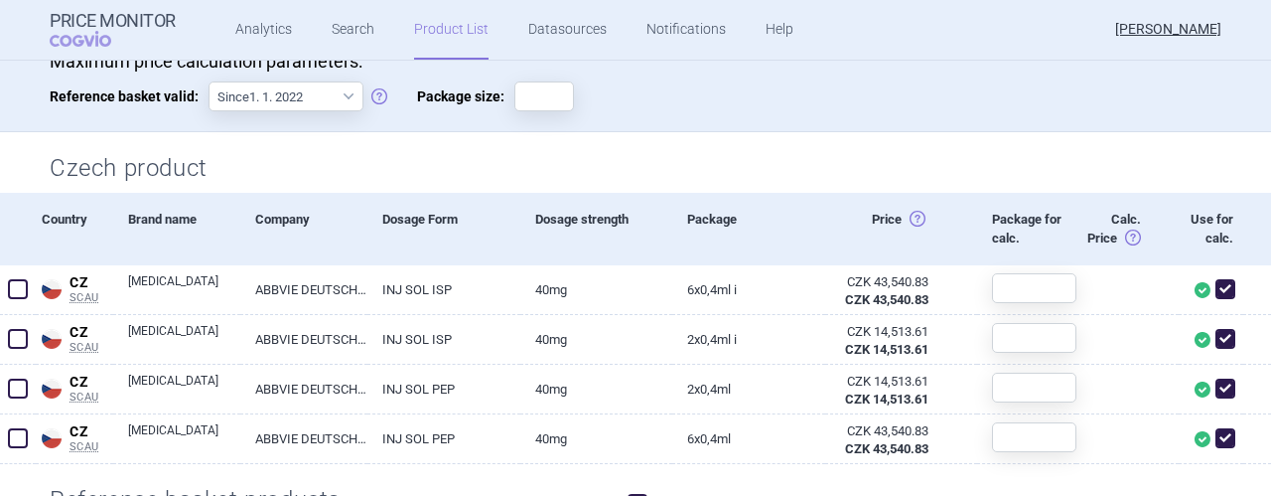
scroll to position [459, 0]
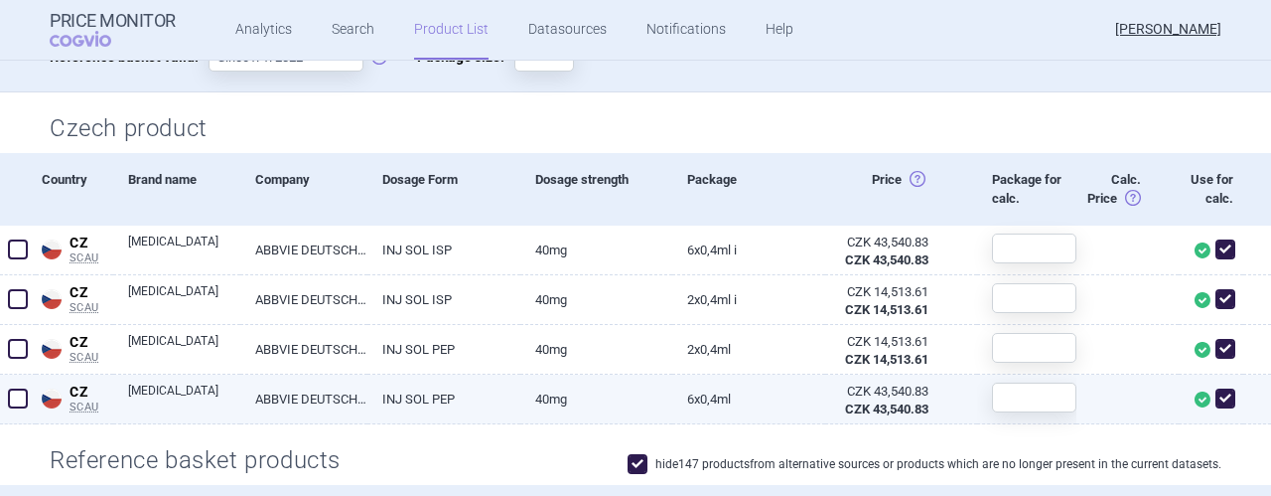
click at [1216, 391] on span at bounding box center [1226, 398] width 20 height 20
checkbox input "false"
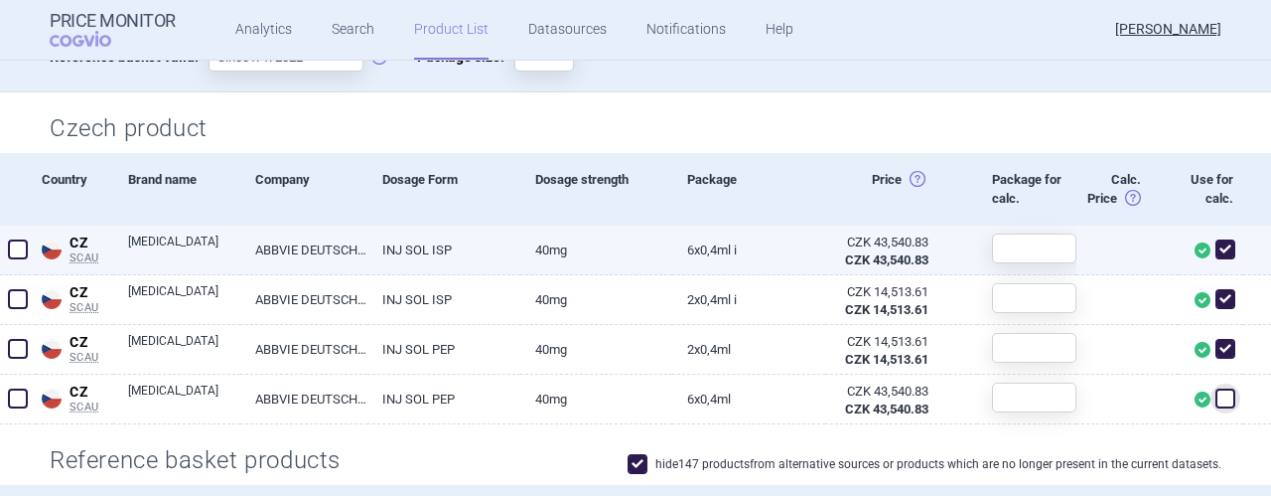
click at [1216, 236] on span at bounding box center [1226, 249] width 30 height 30
checkbox input "false"
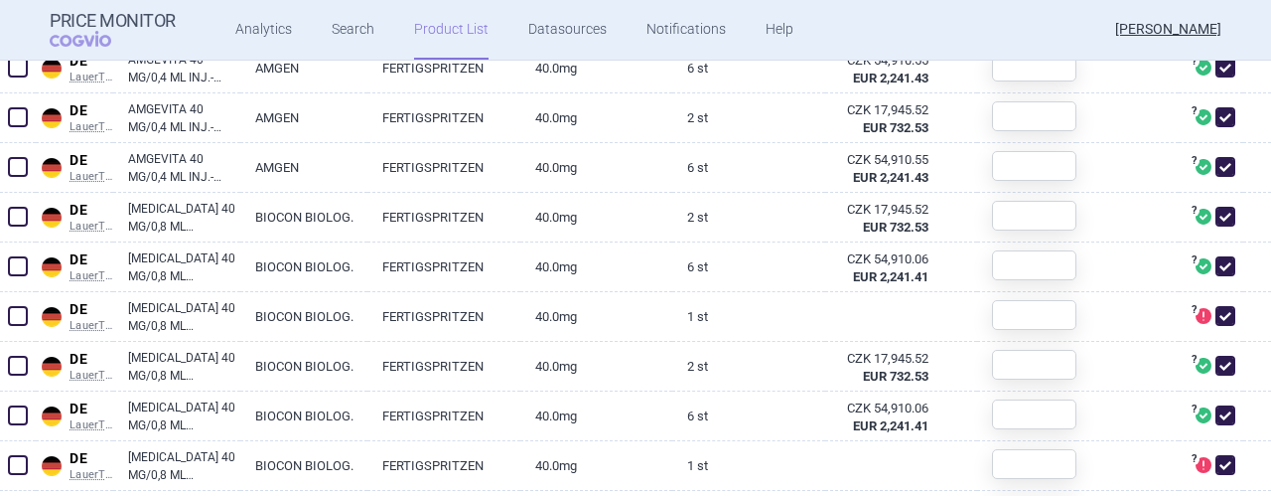
scroll to position [152, 0]
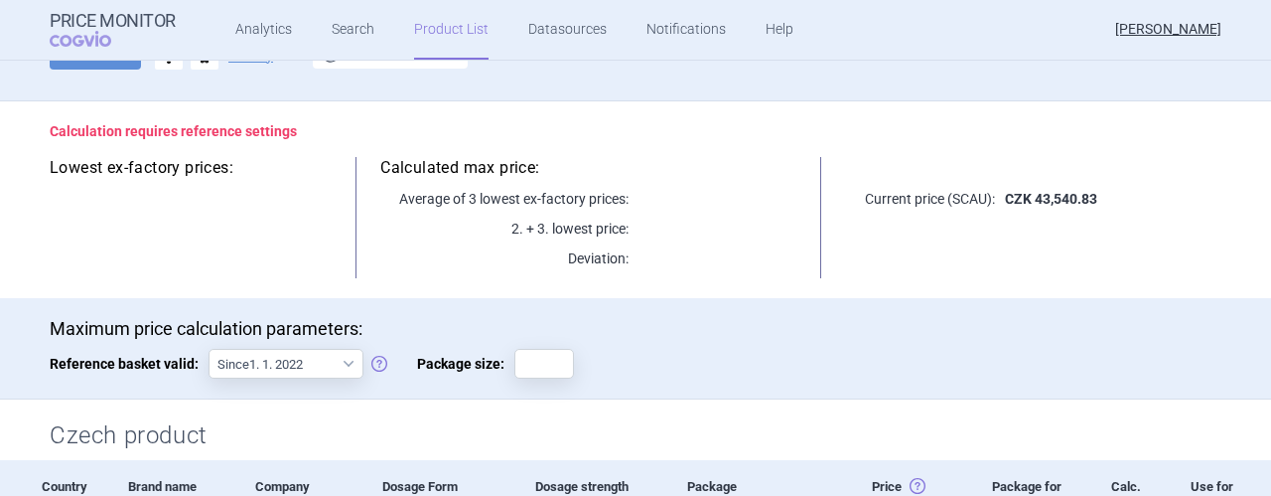
click at [437, 31] on link "Product List" at bounding box center [451, 30] width 74 height 60
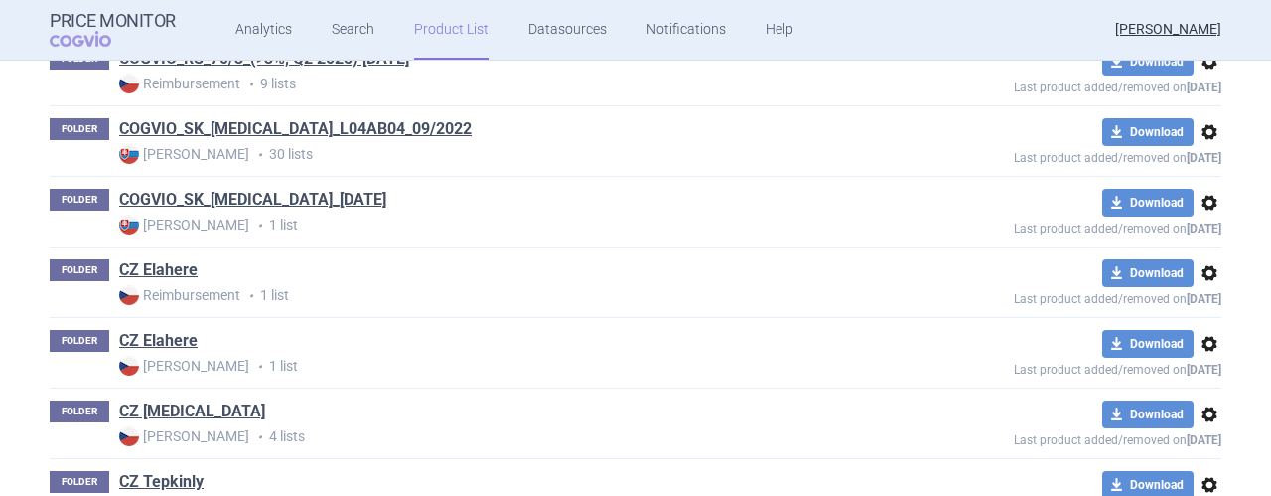
scroll to position [1633, 0]
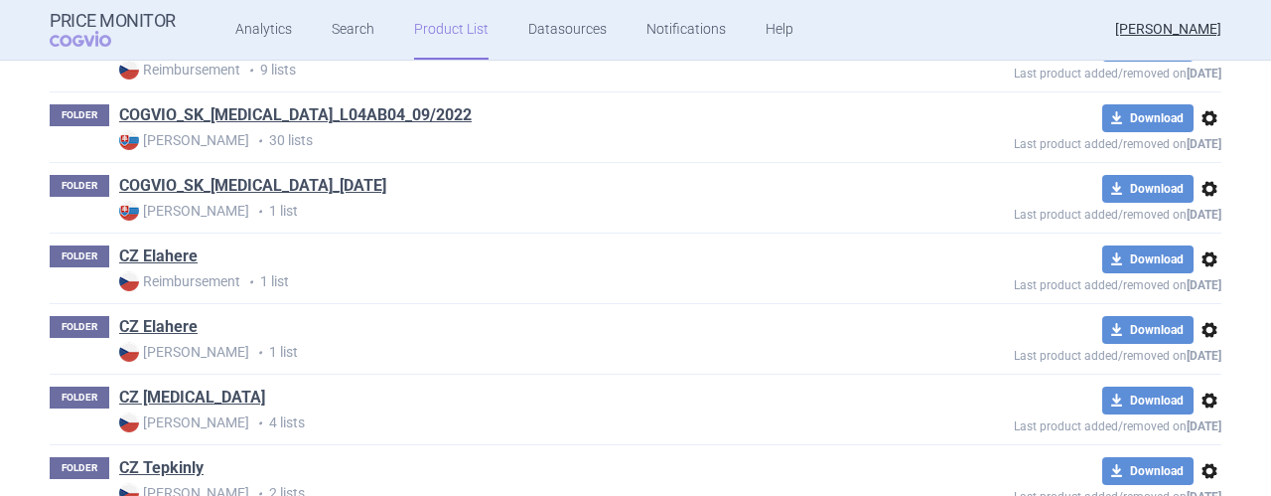
click at [308, 415] on p "Max Price • 4 lists" at bounding box center [494, 422] width 751 height 21
click at [164, 389] on link "CZ [MEDICAL_DATA]" at bounding box center [192, 397] width 146 height 22
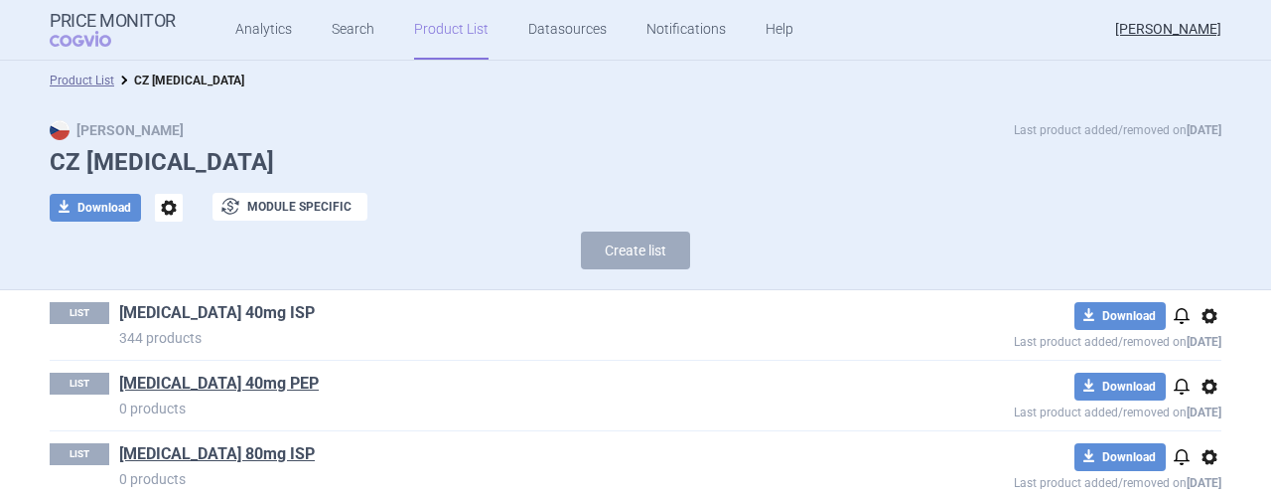
click at [173, 312] on link "[MEDICAL_DATA] 40mg ISP" at bounding box center [217, 313] width 196 height 22
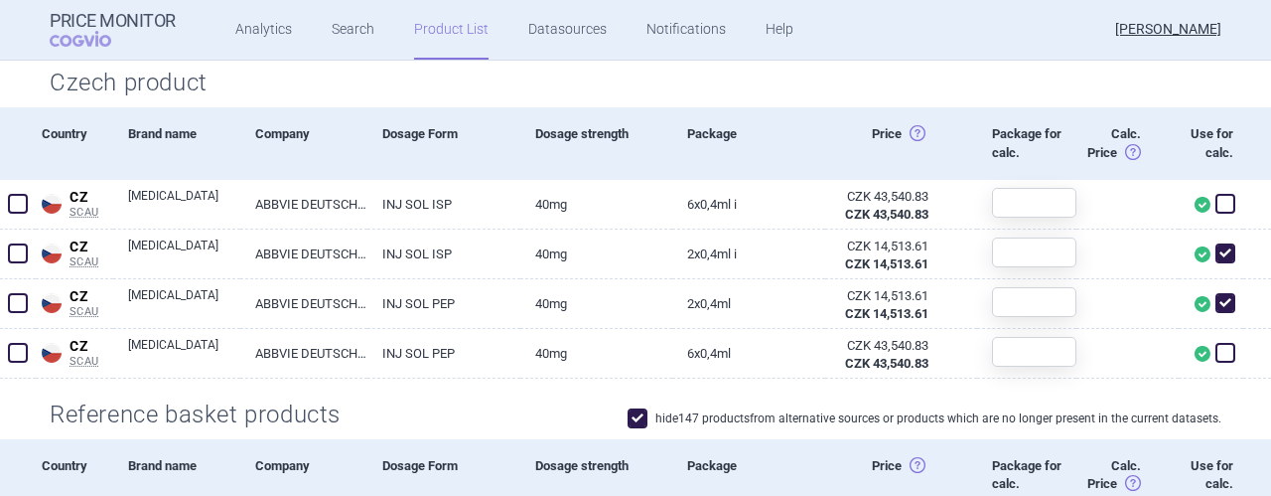
scroll to position [125, 0]
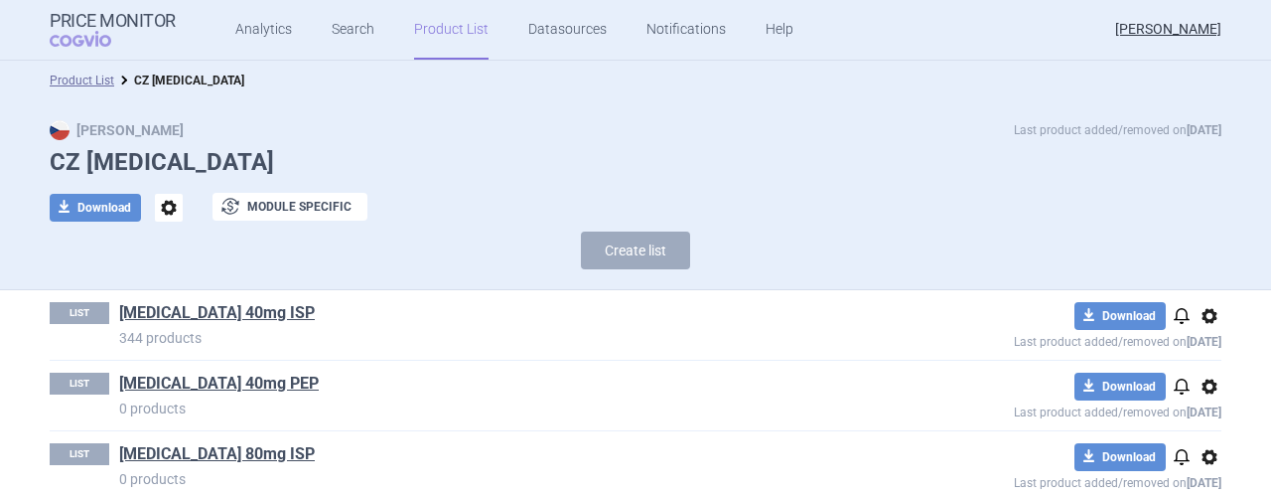
click at [1212, 311] on span "options" at bounding box center [1210, 316] width 24 height 24
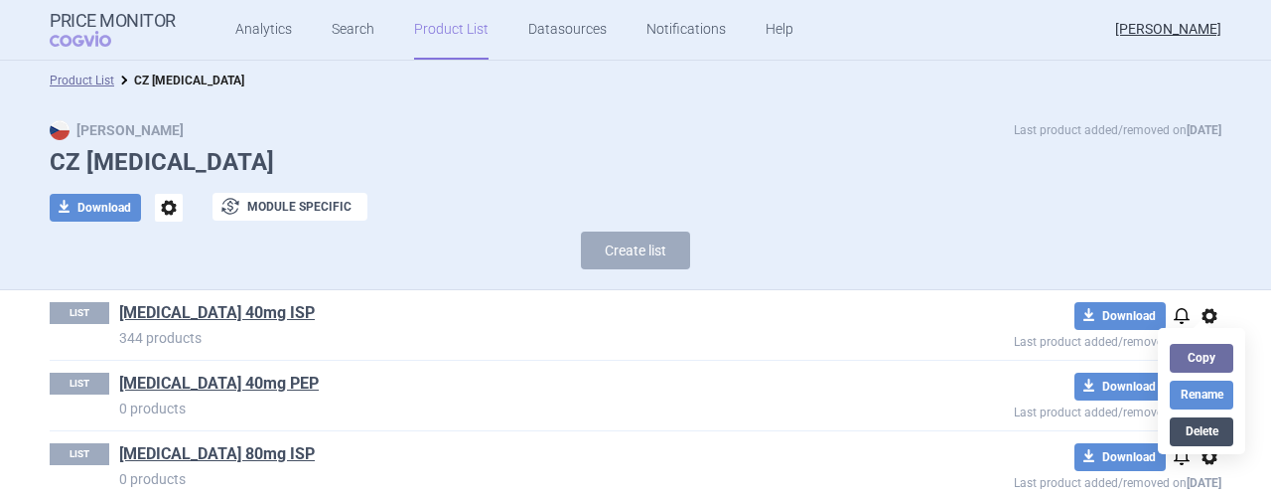
click at [1205, 424] on button "Delete" at bounding box center [1202, 431] width 64 height 29
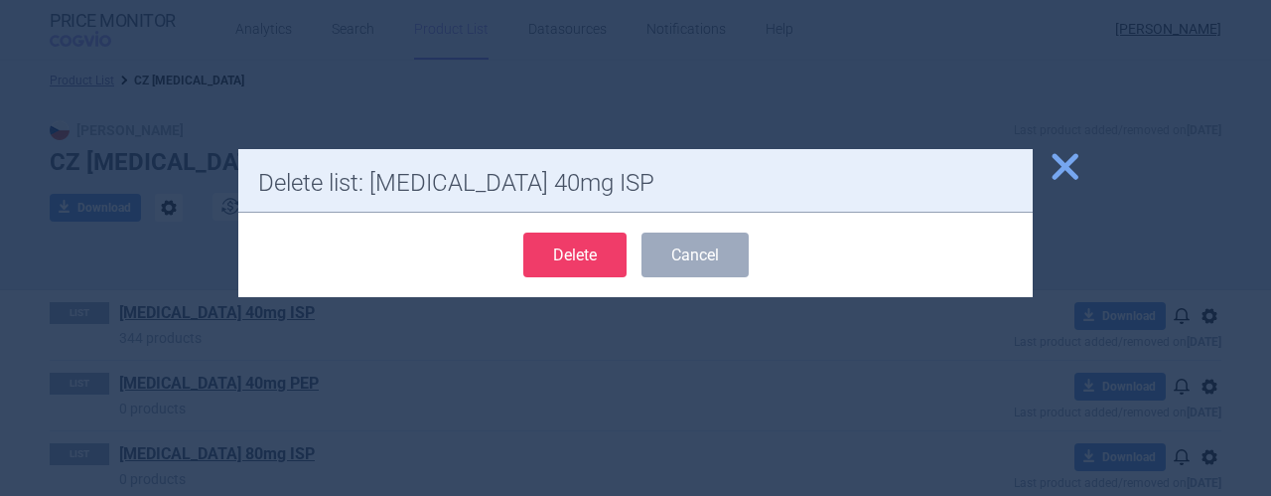
click at [571, 255] on button "Delete" at bounding box center [574, 254] width 103 height 45
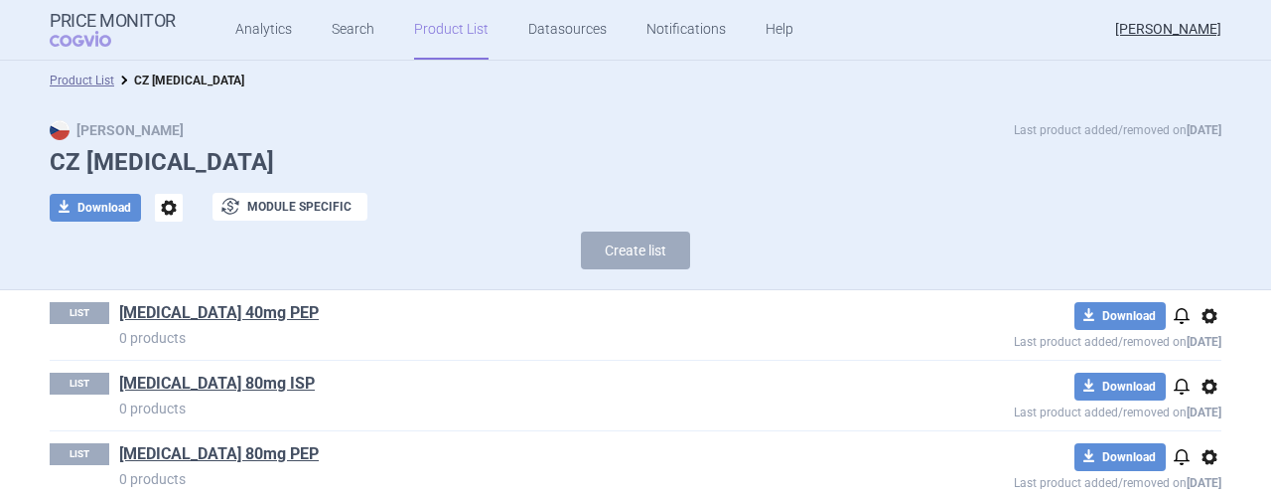
click at [1178, 311] on span "notifications" at bounding box center [1182, 316] width 24 height 24
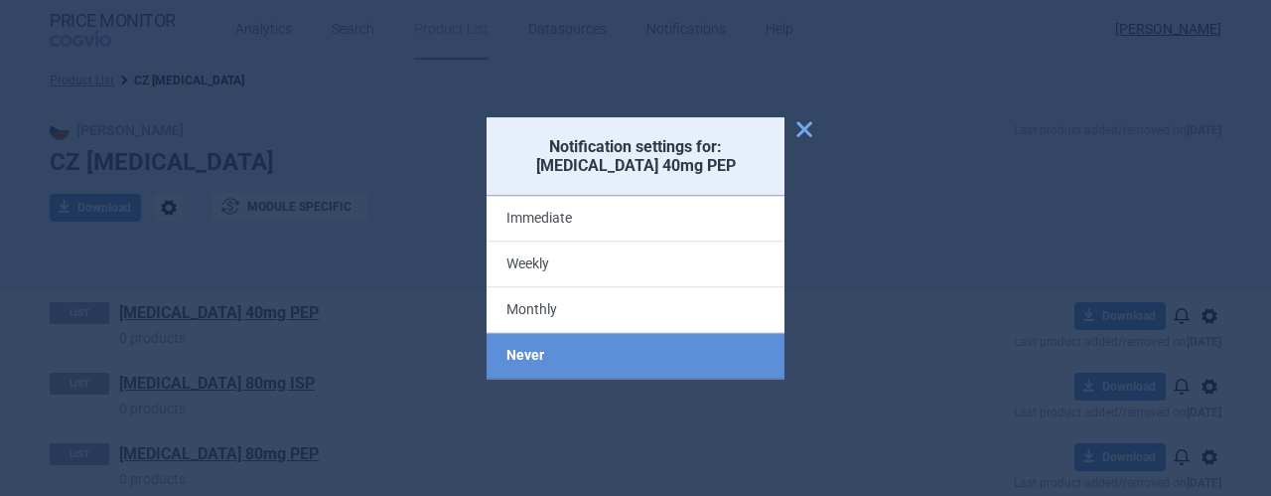
click at [808, 126] on span "close" at bounding box center [804, 129] width 24 height 24
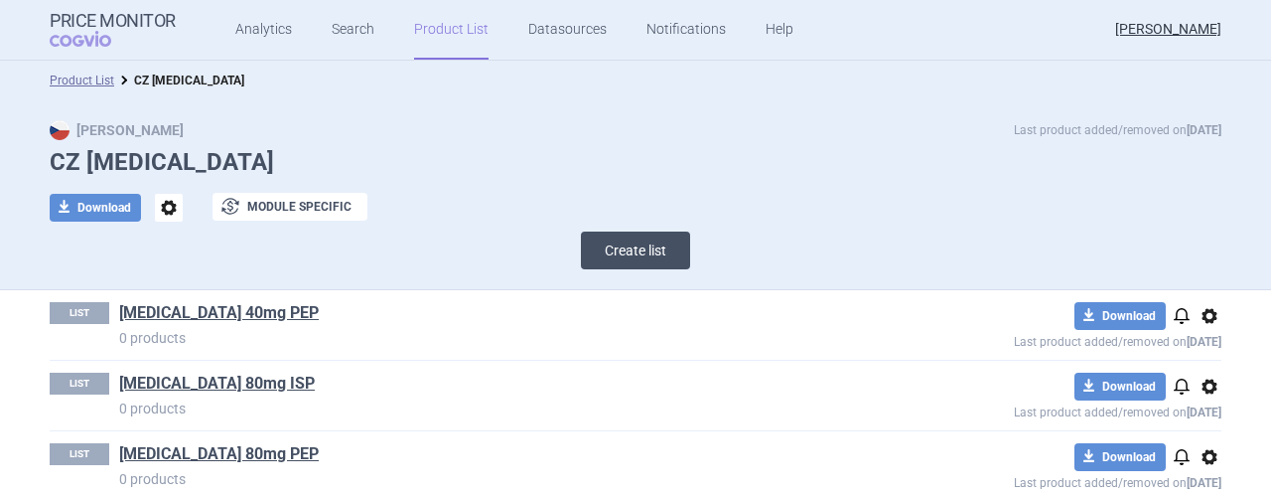
click at [644, 257] on button "Create list" at bounding box center [635, 250] width 109 height 38
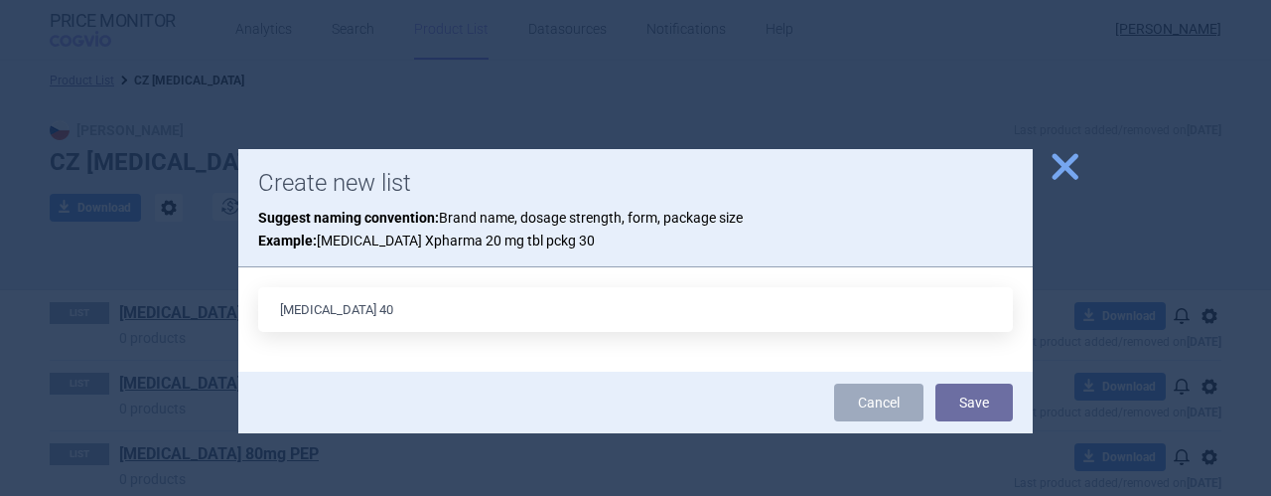
type input "[MEDICAL_DATA] 40mg ISP"
click at [961, 398] on button "Save" at bounding box center [973, 402] width 77 height 38
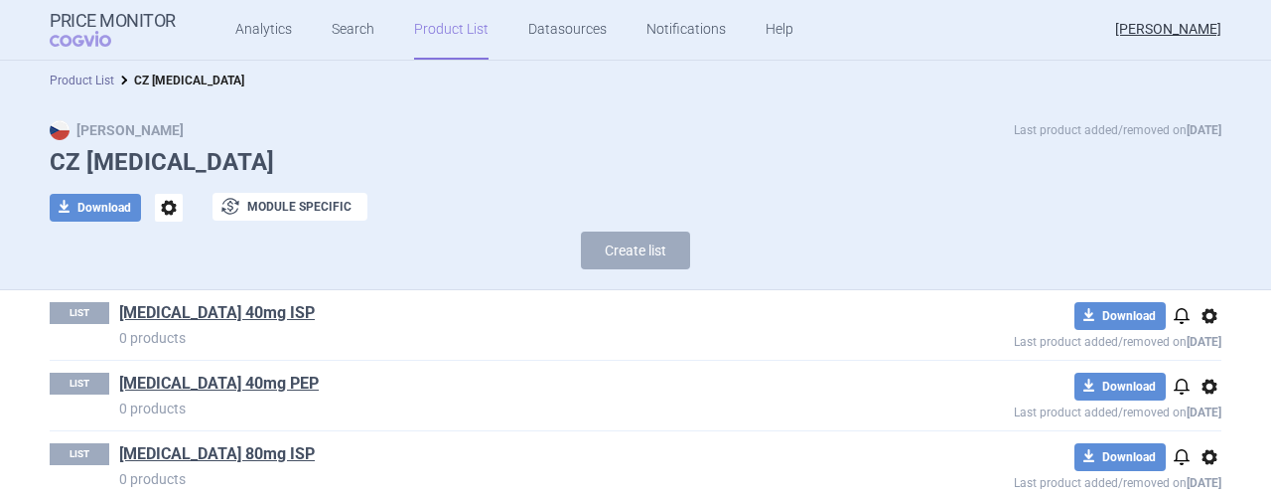
click at [66, 74] on link "Product List" at bounding box center [82, 80] width 65 height 14
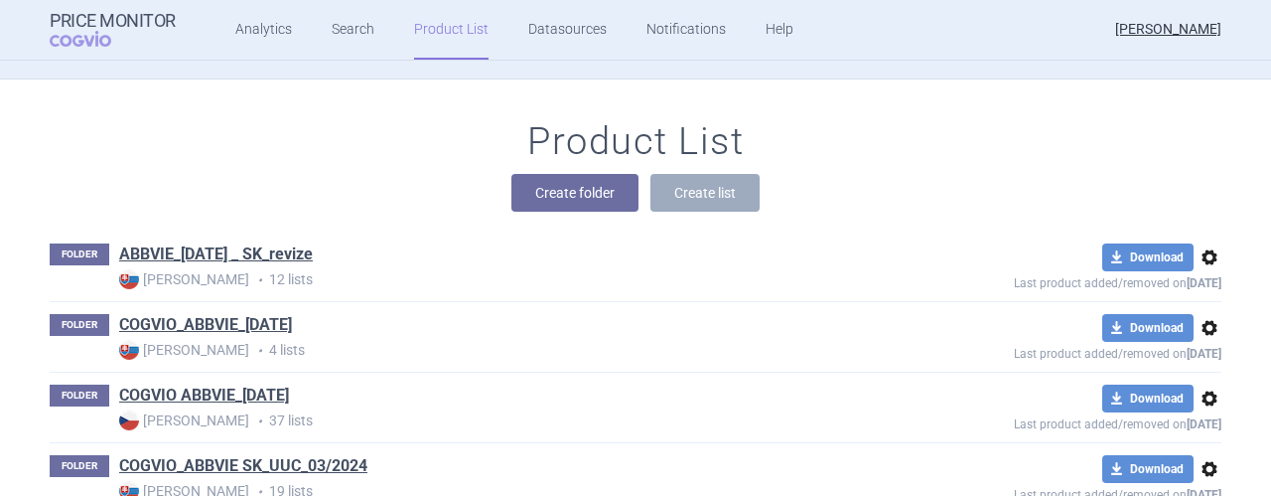
scroll to position [291, 0]
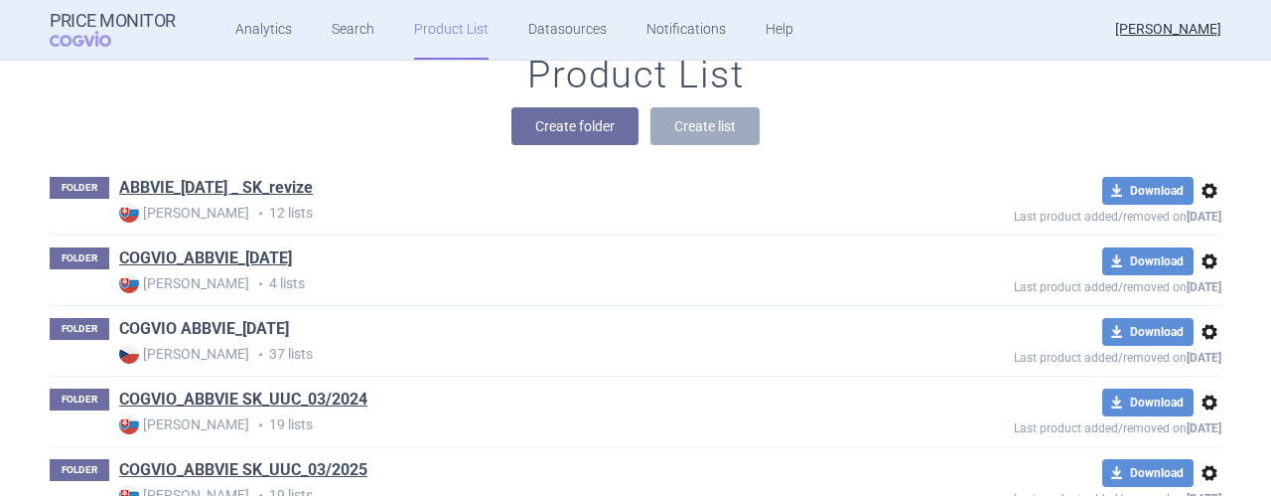
click at [215, 326] on link "COGVIO ABBVIE_[DATE]" at bounding box center [204, 329] width 170 height 22
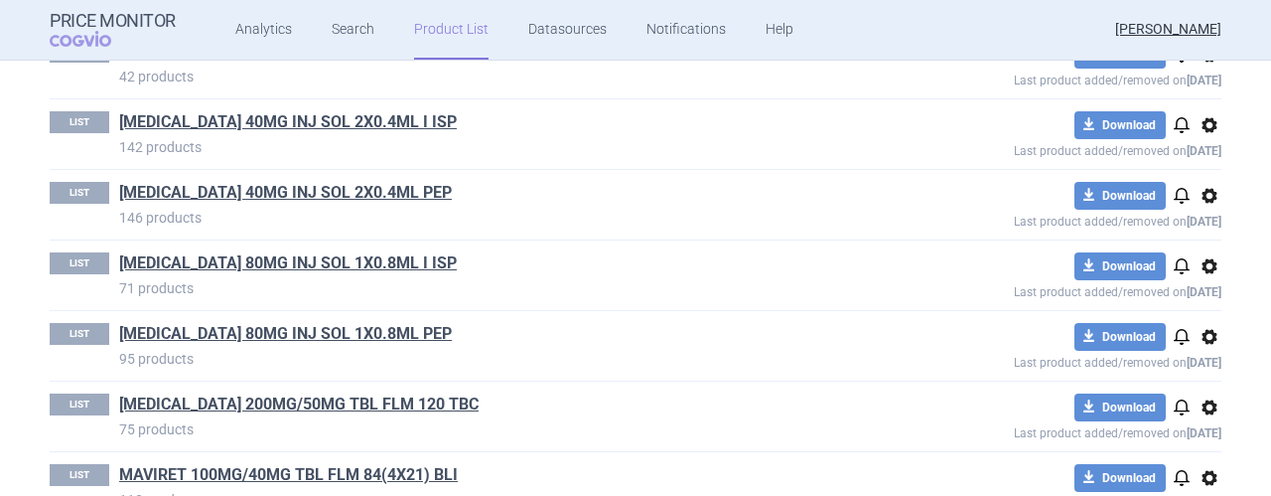
scroll to position [1006, 0]
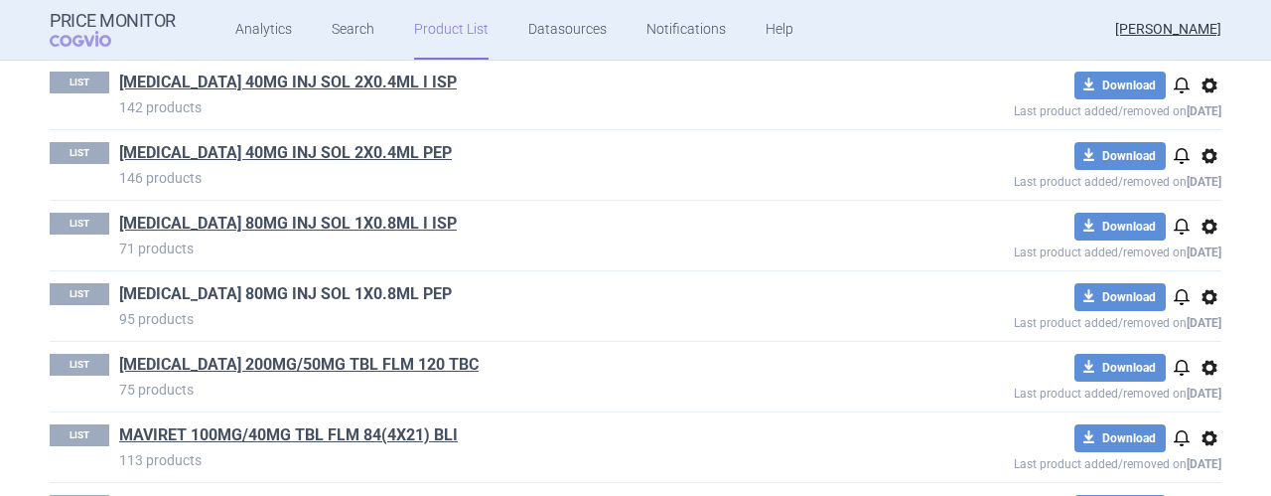
click at [280, 287] on link "[MEDICAL_DATA] 80MG INJ SOL 1X0.8ML PEP" at bounding box center [285, 294] width 333 height 22
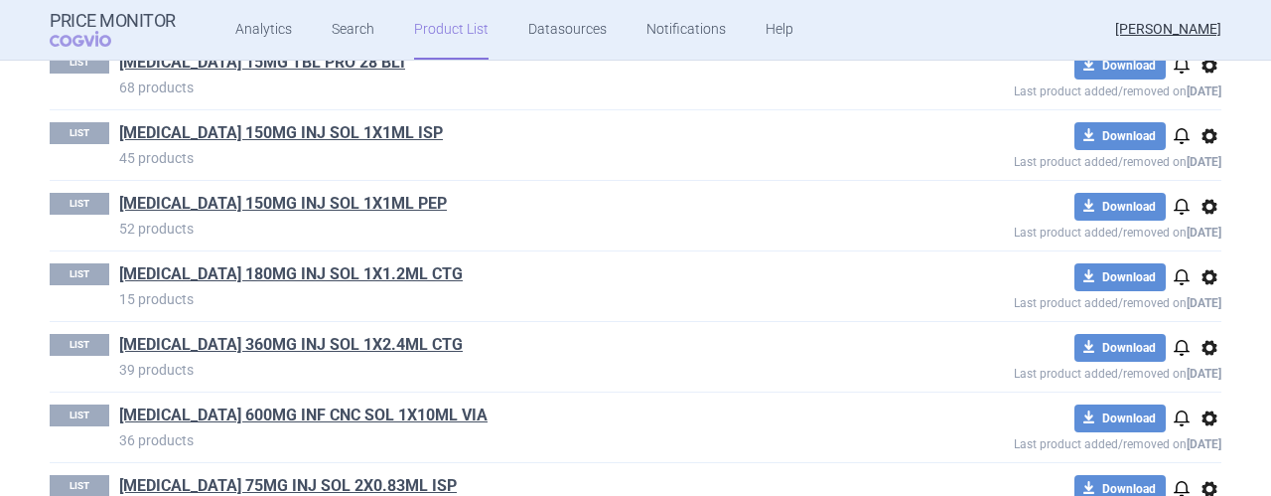
scroll to position [1140, 0]
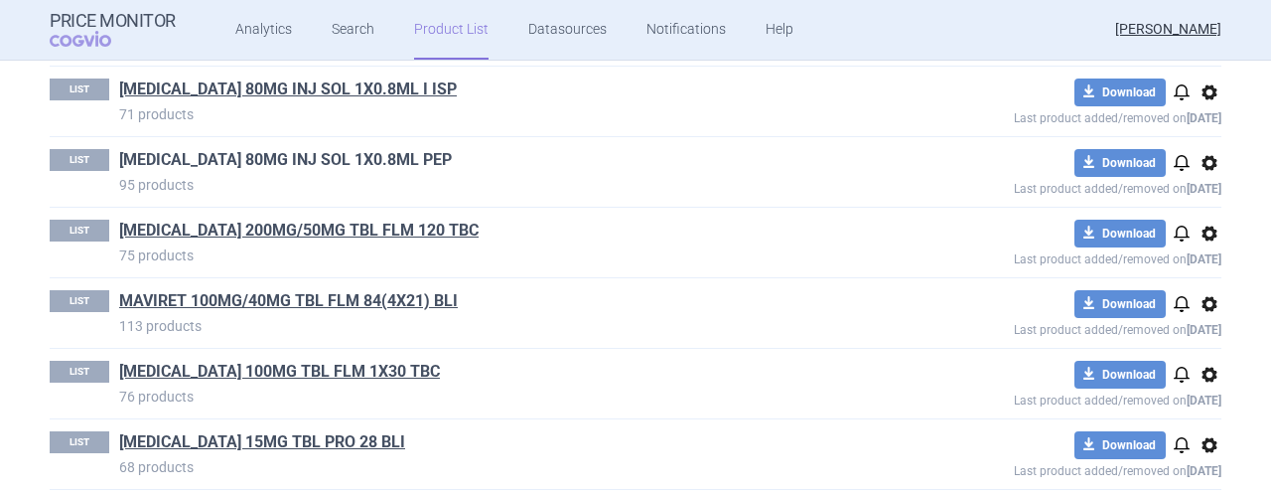
click at [240, 149] on link "[MEDICAL_DATA] 80MG INJ SOL 1X0.8ML PEP" at bounding box center [285, 160] width 333 height 22
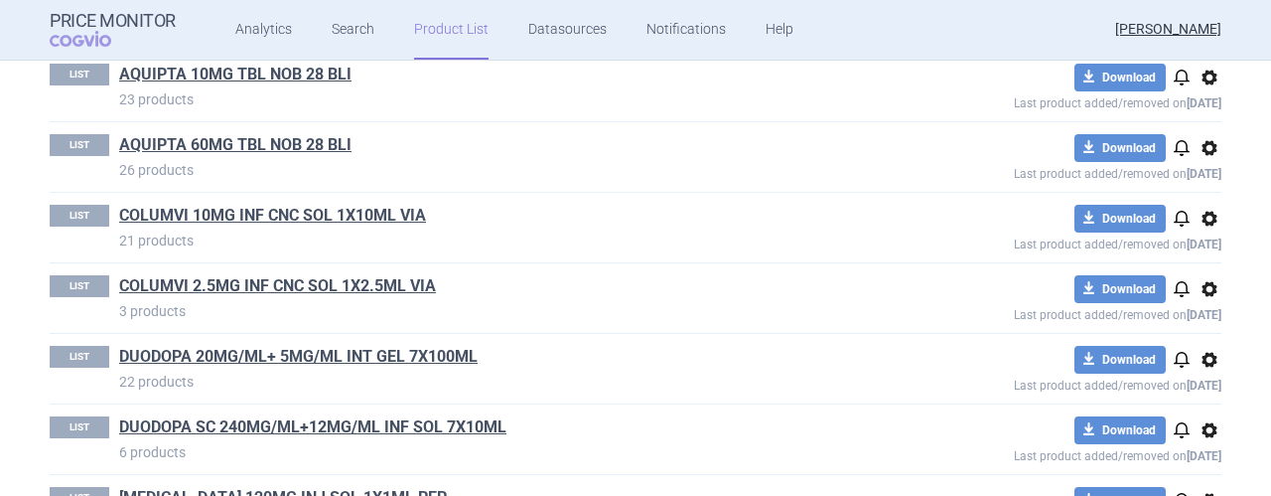
scroll to position [760, 0]
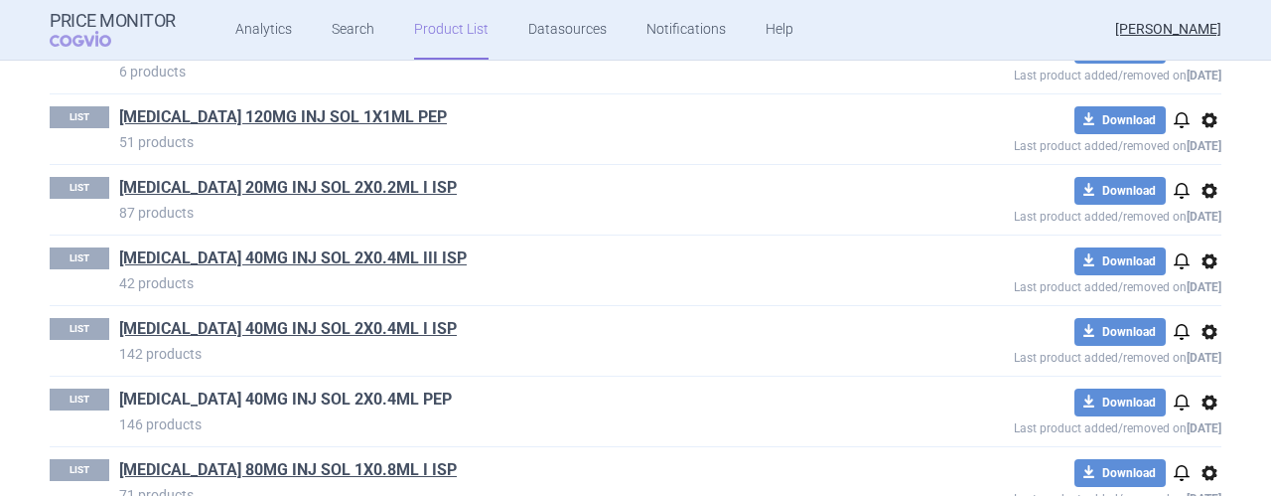
click at [302, 388] on link "[MEDICAL_DATA] 40MG INJ SOL 2X0.4ML PEP" at bounding box center [285, 399] width 333 height 22
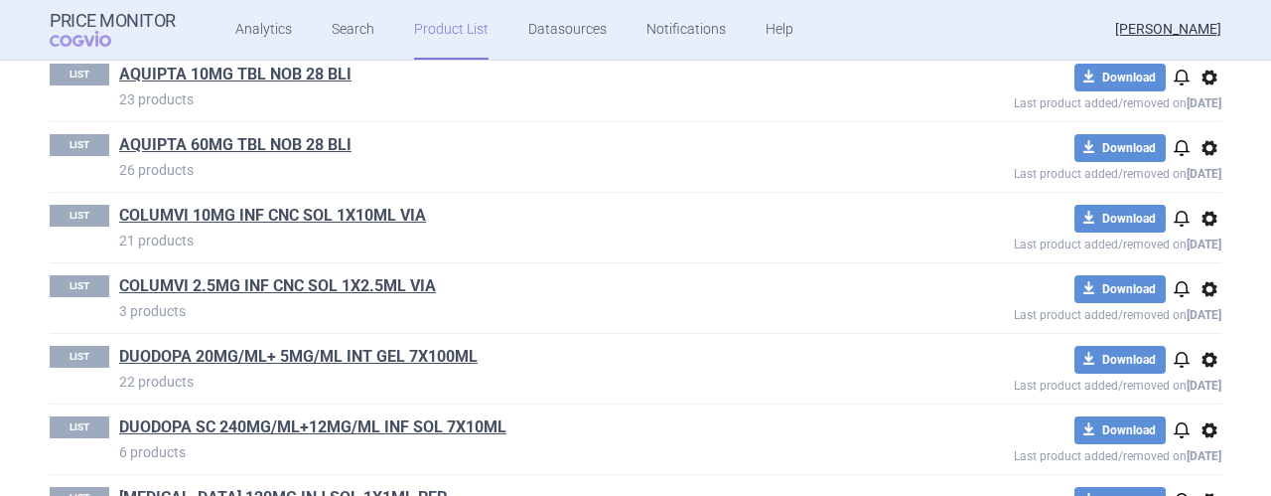
scroll to position [760, 0]
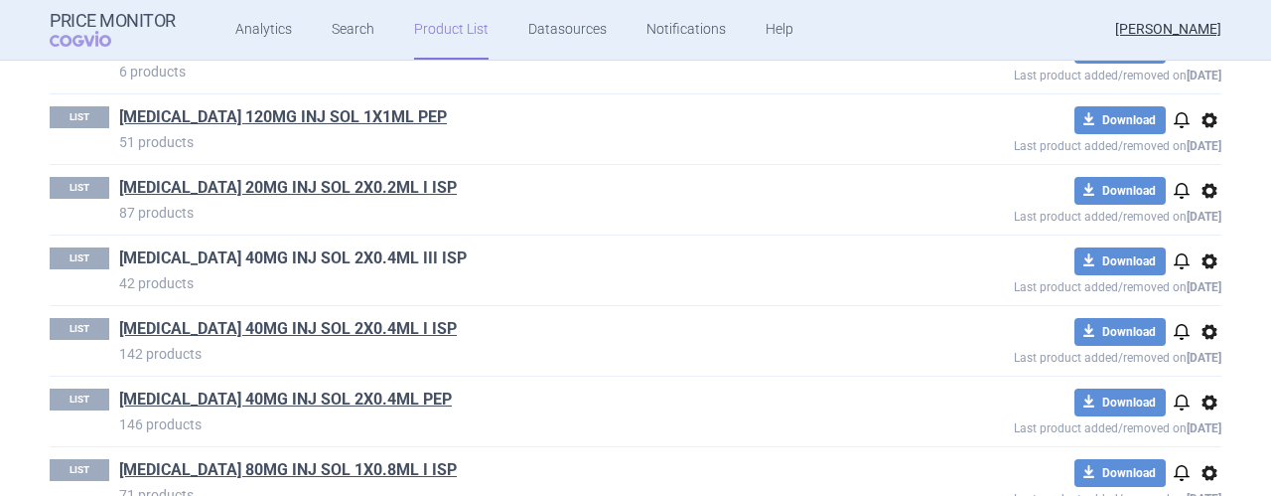
click at [245, 254] on link "[MEDICAL_DATA] 40MG INJ SOL 2X0.4ML III ISP" at bounding box center [293, 258] width 348 height 22
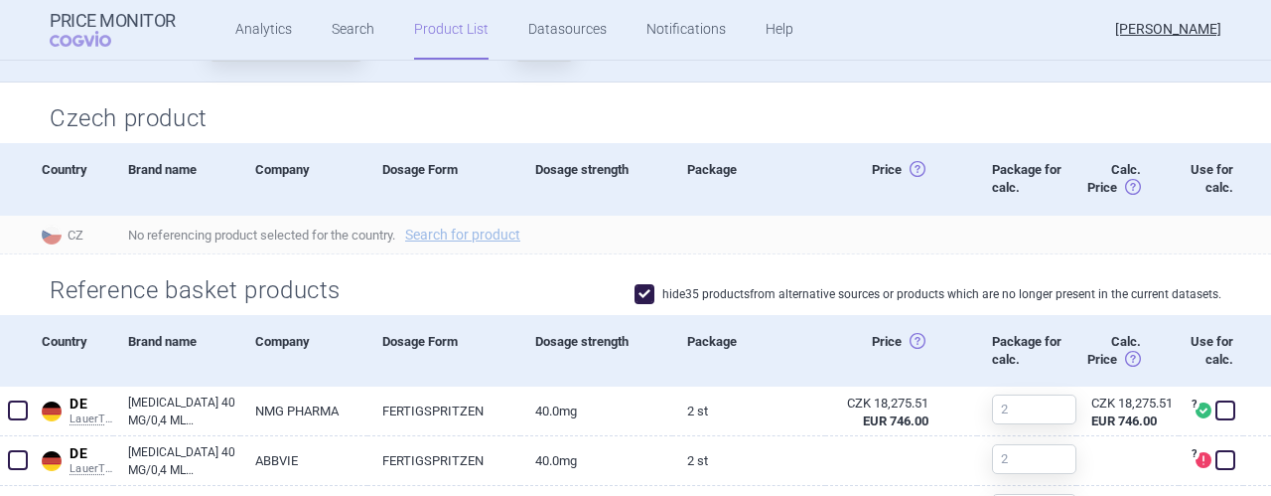
scroll to position [516, 0]
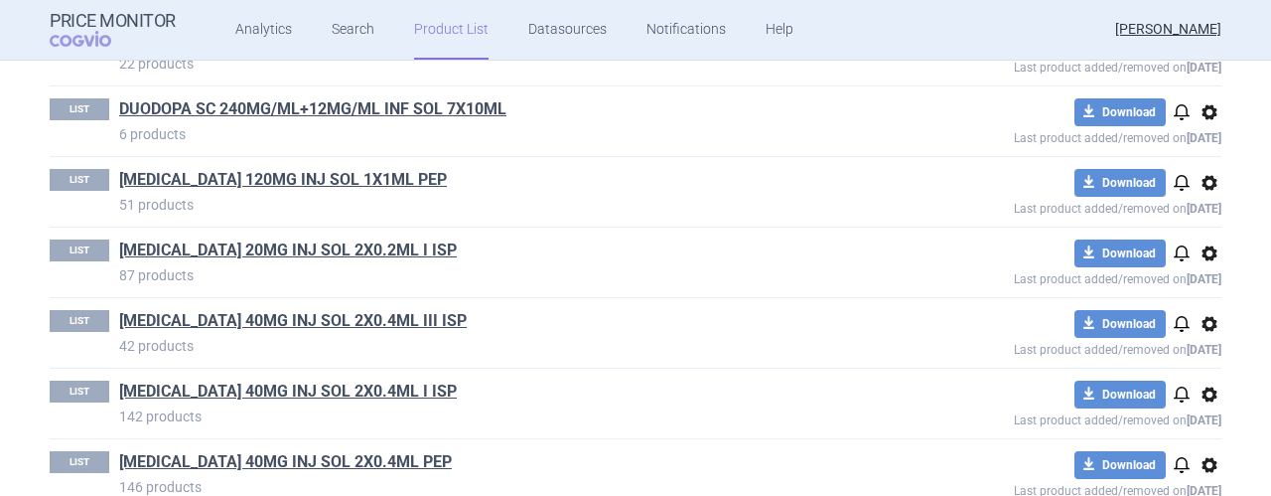
scroll to position [715, 0]
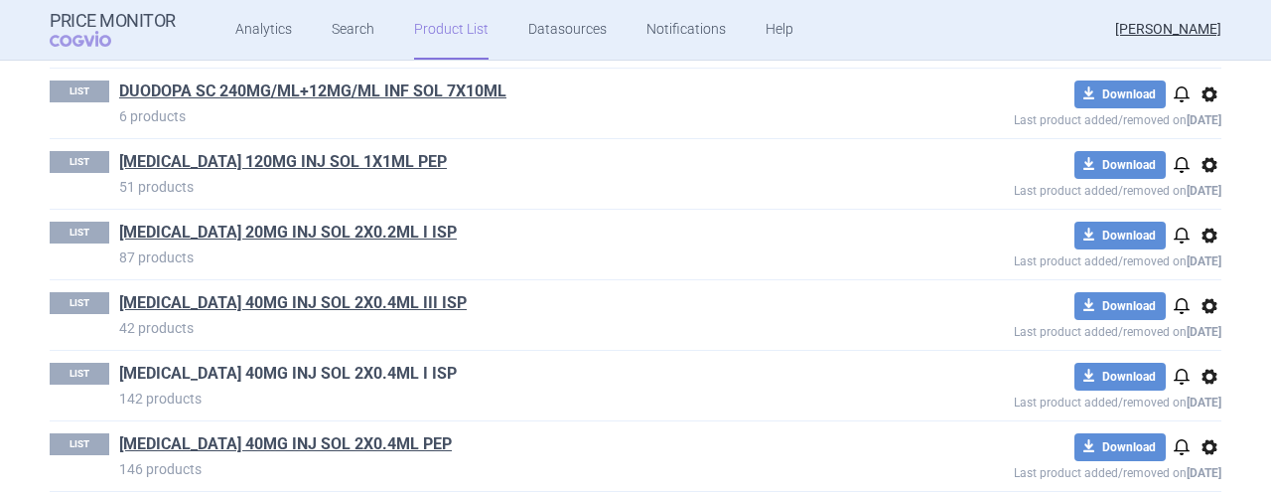
click at [264, 370] on link "[MEDICAL_DATA] 40MG INJ SOL 2X0.4ML I ISP" at bounding box center [288, 373] width 338 height 22
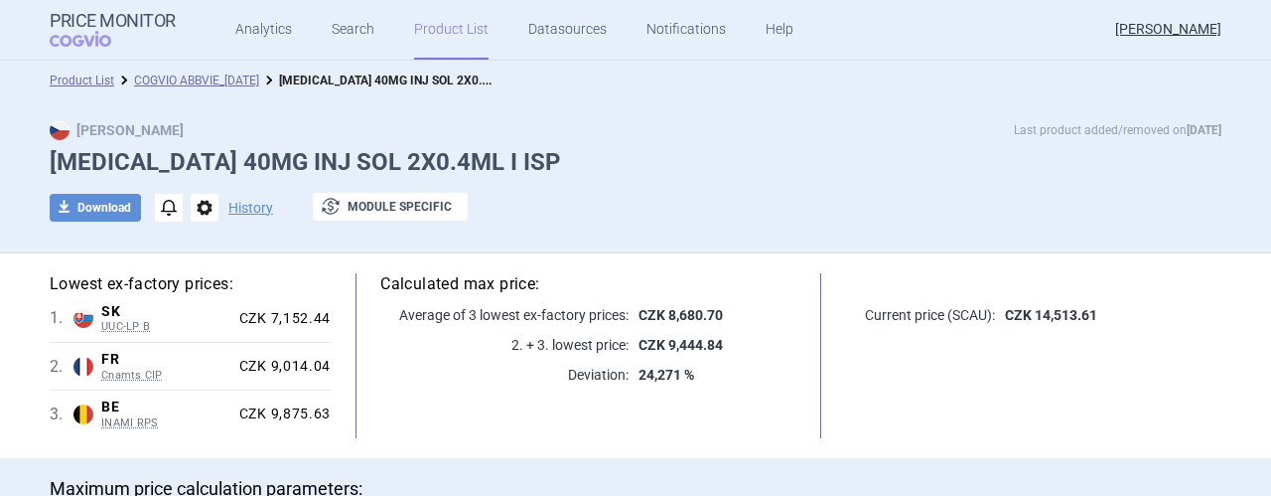
click at [922, 69] on div "Product List COGVIO ABBVIE_[DATE] [MEDICAL_DATA] 40MG INJ SOL 2X0.4ML I ISP" at bounding box center [635, 81] width 1271 height 40
click at [90, 78] on link "Product List" at bounding box center [82, 80] width 65 height 14
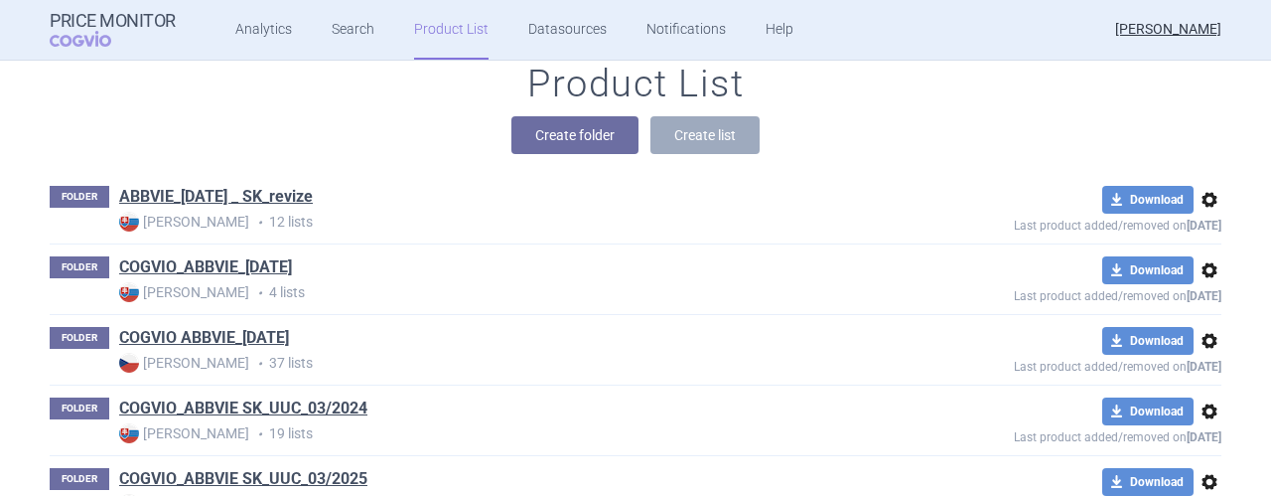
scroll to position [322, 0]
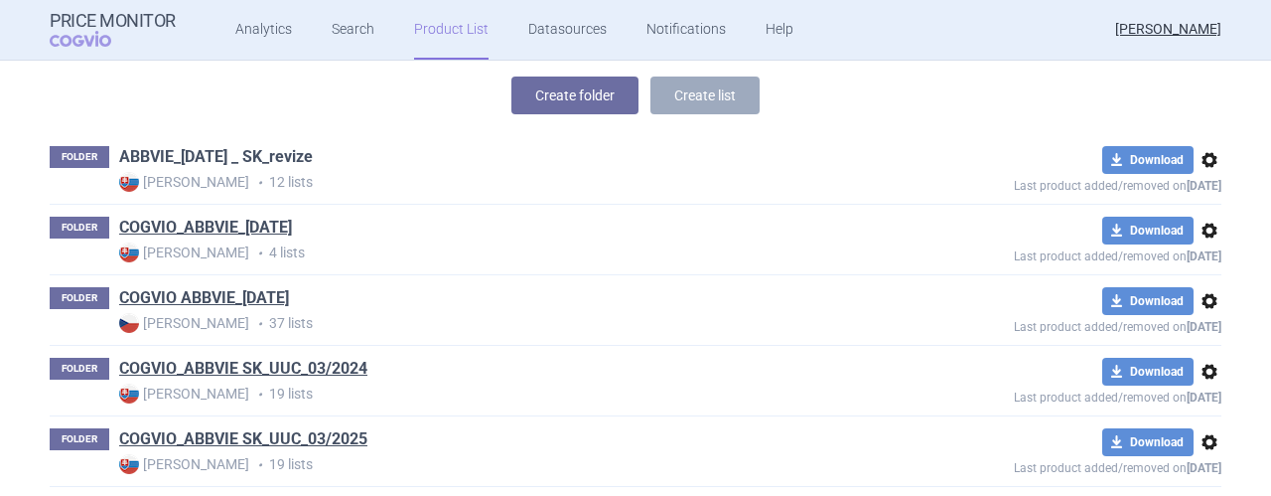
click at [211, 159] on link "ABBVIE_[DATE] _ SK_revize" at bounding box center [216, 157] width 194 height 22
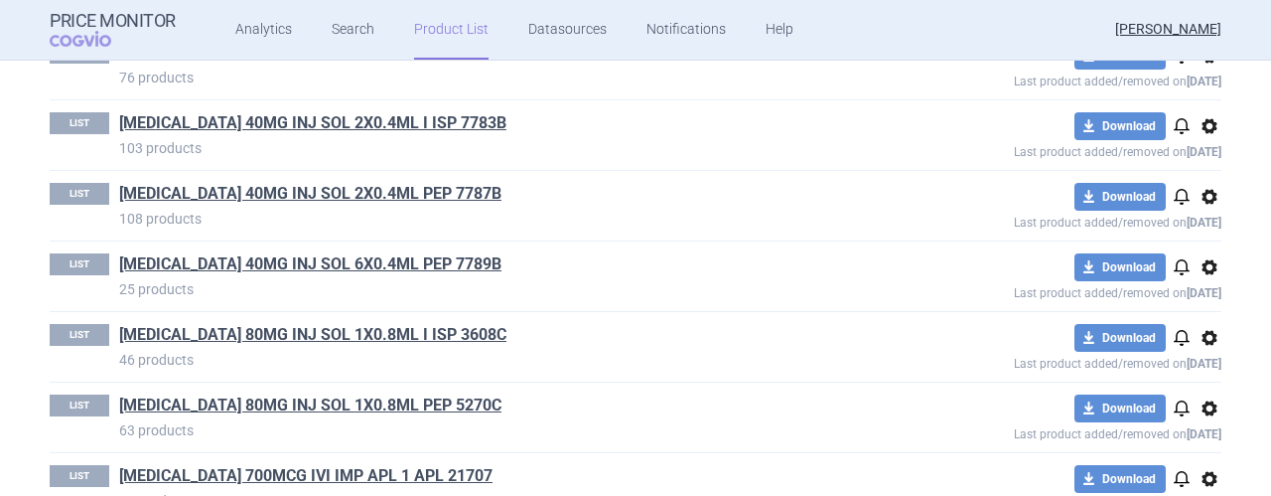
scroll to position [463, 0]
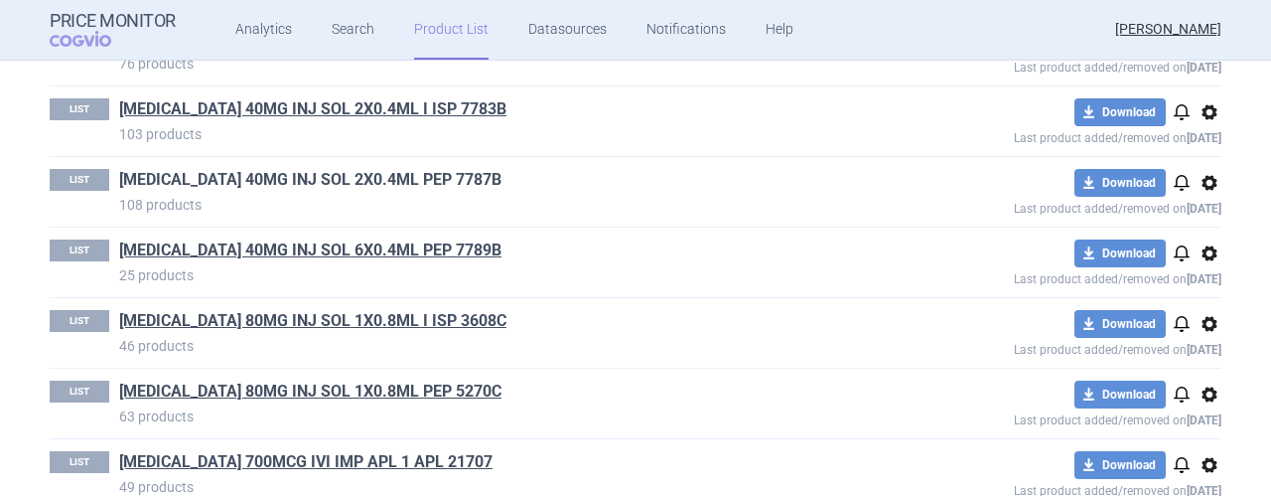
click at [304, 170] on link "[MEDICAL_DATA] 40MG INJ SOL 2X0.4ML PEP 7787B" at bounding box center [310, 180] width 382 height 22
